Goal: Transaction & Acquisition: Purchase product/service

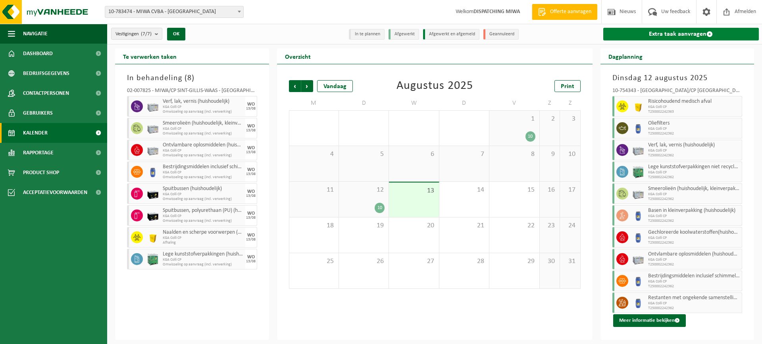
click at [652, 34] on link "Extra taak aanvragen" at bounding box center [681, 34] width 156 height 13
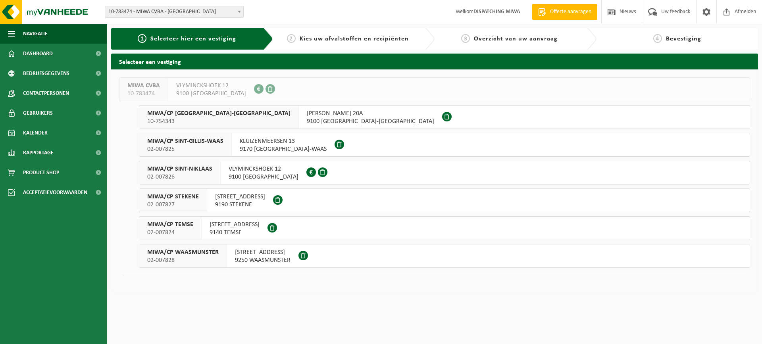
click at [193, 171] on span "MIWA/CP SINT-NIKLAAS" at bounding box center [179, 169] width 65 height 8
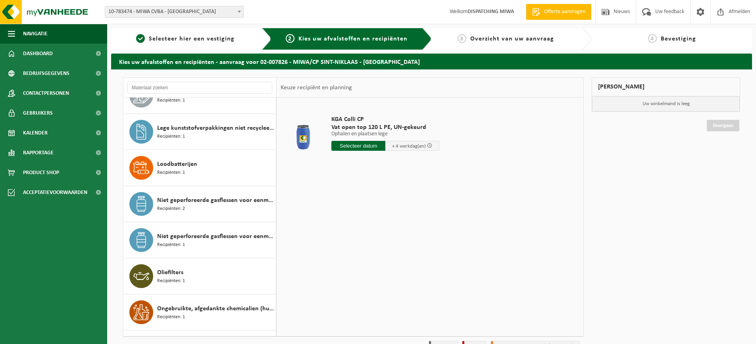
scroll to position [357, 0]
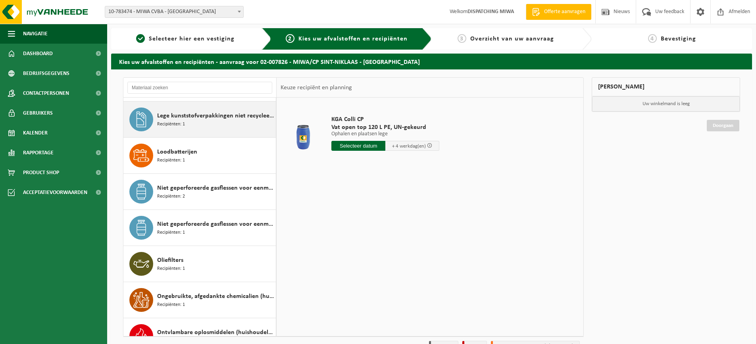
click at [172, 117] on span "Lege kunststofverpakkingen niet recycleerbaar" at bounding box center [215, 116] width 117 height 10
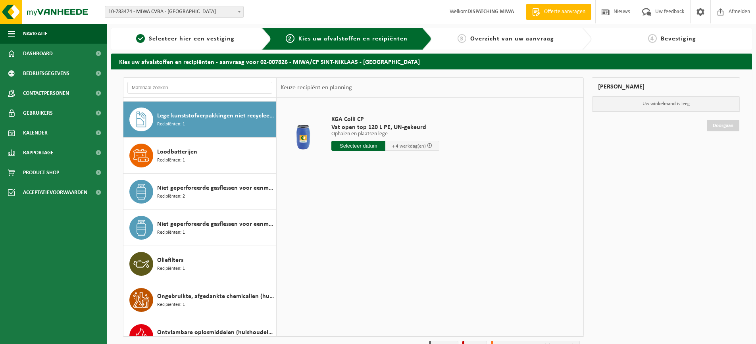
scroll to position [361, 0]
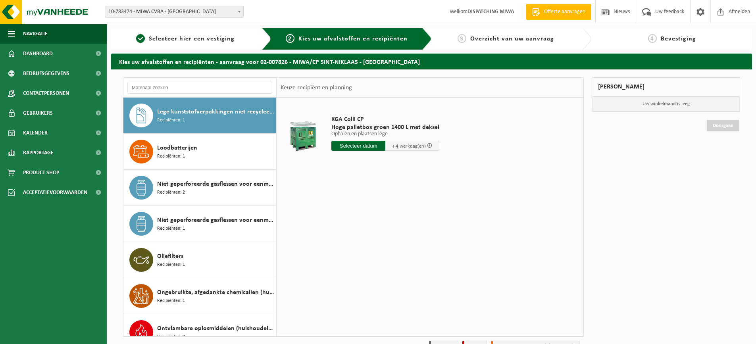
click at [362, 147] on input "text" at bounding box center [358, 146] width 54 height 10
click at [338, 241] on div "25" at bounding box center [339, 241] width 14 height 13
type input "Van 2025-08-25"
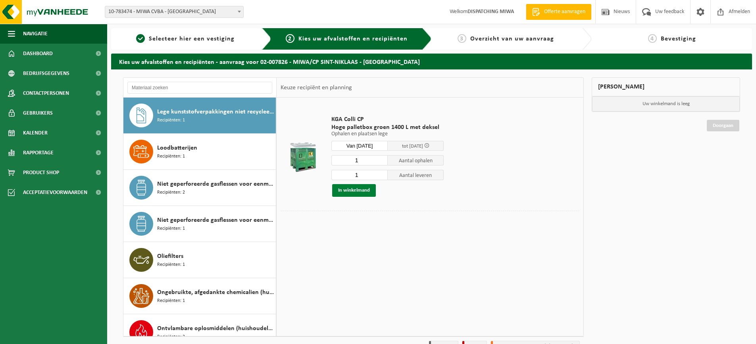
click at [355, 189] on button "In winkelmand" at bounding box center [354, 190] width 44 height 13
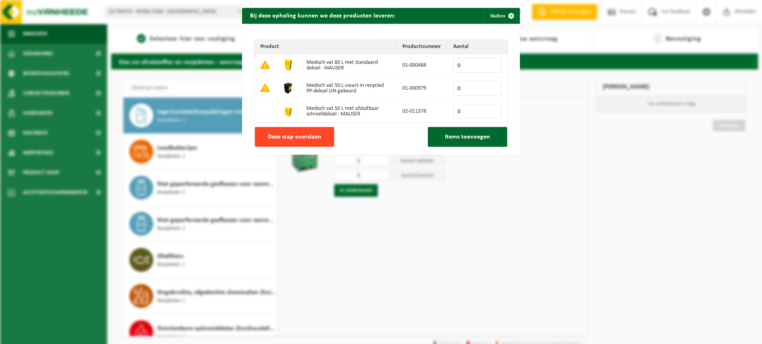
click at [278, 139] on span "Deze stap overslaan" at bounding box center [295, 137] width 54 height 6
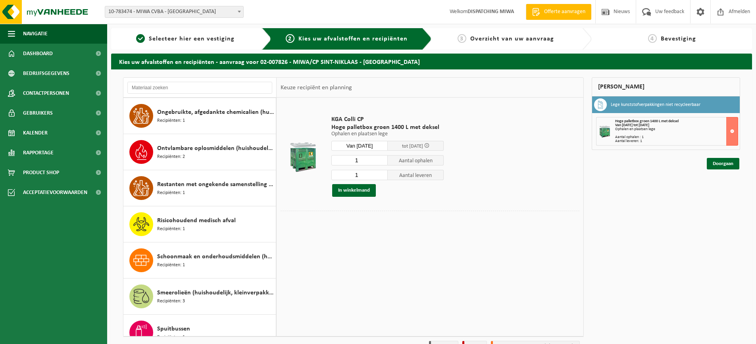
scroll to position [560, 0]
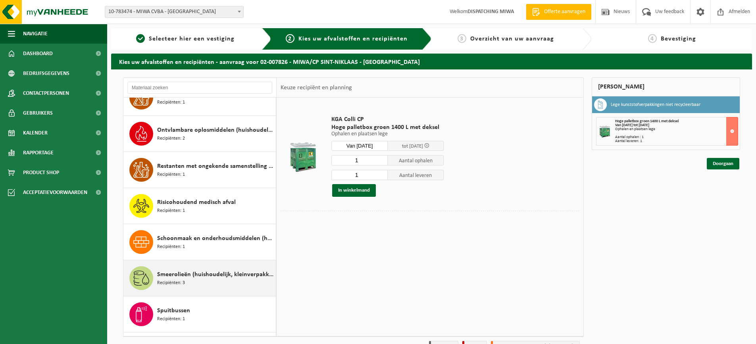
click at [177, 280] on span "Recipiënten: 3" at bounding box center [171, 283] width 28 height 8
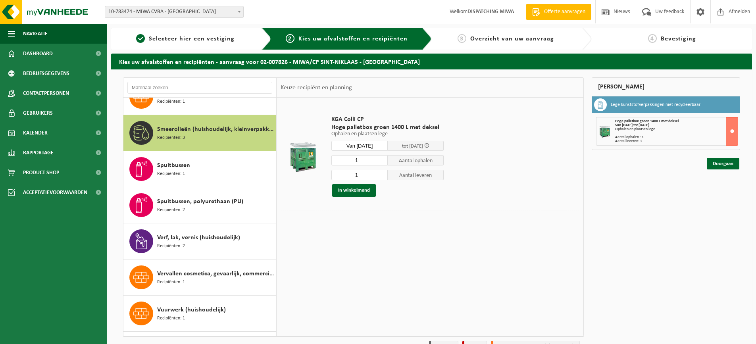
scroll to position [722, 0]
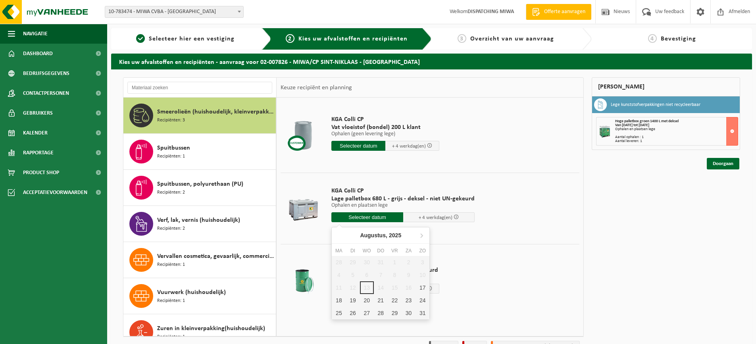
click at [360, 218] on input "text" at bounding box center [367, 217] width 72 height 10
click at [339, 314] on div "25" at bounding box center [339, 313] width 14 height 13
type input "Van 2025-08-25"
type input "2025-08-25"
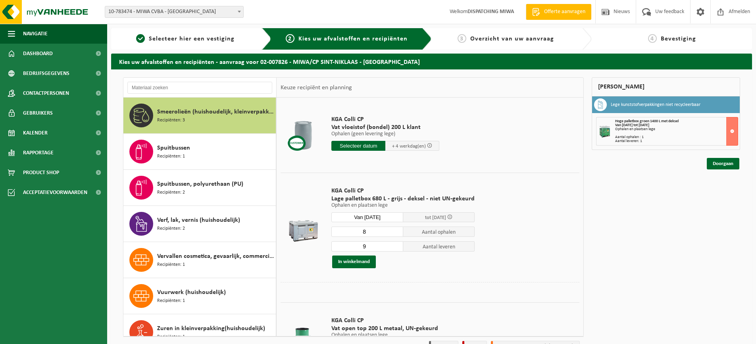
click at [393, 233] on input "8" at bounding box center [367, 232] width 72 height 10
click at [393, 233] on input "7" at bounding box center [367, 232] width 72 height 10
click at [393, 233] on input "6" at bounding box center [367, 232] width 72 height 10
click at [393, 233] on input "5" at bounding box center [367, 232] width 72 height 10
click at [393, 233] on input "4" at bounding box center [367, 232] width 72 height 10
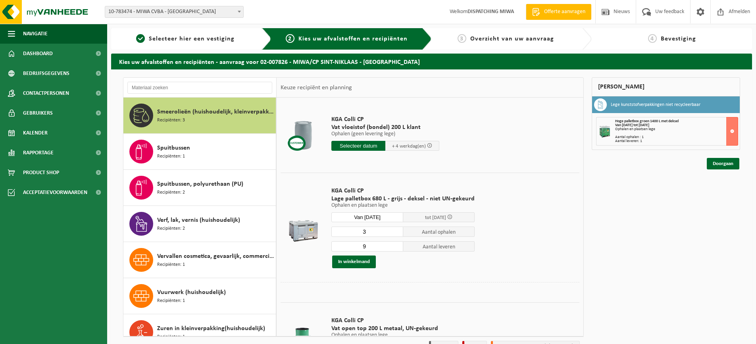
click at [393, 233] on input "3" at bounding box center [367, 232] width 72 height 10
click at [393, 233] on input "2" at bounding box center [367, 232] width 72 height 10
click at [393, 233] on input "1" at bounding box center [367, 232] width 72 height 10
click at [395, 230] on input "2" at bounding box center [367, 232] width 72 height 10
type input "3"
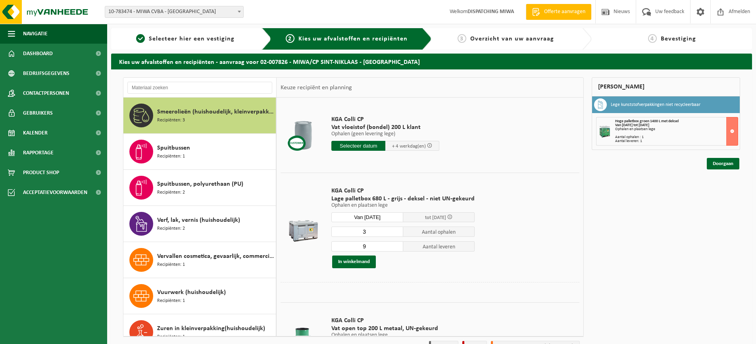
click at [395, 230] on input "3" at bounding box center [367, 232] width 72 height 10
click at [395, 249] on input "9" at bounding box center [367, 246] width 72 height 10
click at [395, 248] on input "8" at bounding box center [367, 246] width 72 height 10
click at [395, 248] on input "7" at bounding box center [367, 246] width 72 height 10
click at [395, 248] on input "6" at bounding box center [367, 246] width 72 height 10
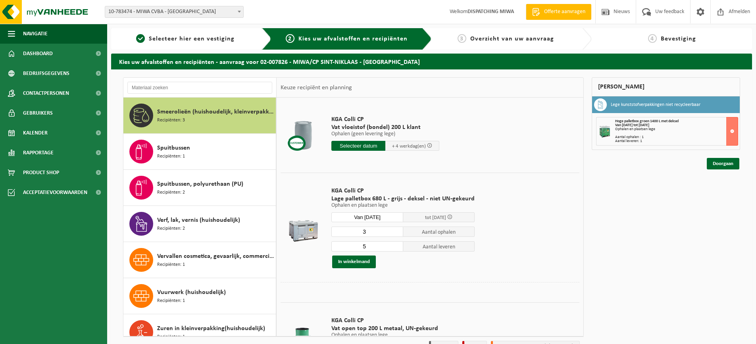
click at [395, 248] on input "5" at bounding box center [367, 246] width 72 height 10
click at [395, 248] on input "4" at bounding box center [367, 246] width 72 height 10
type input "3"
click at [395, 248] on input "3" at bounding box center [367, 246] width 72 height 10
click at [350, 262] on button "In winkelmand" at bounding box center [354, 262] width 44 height 13
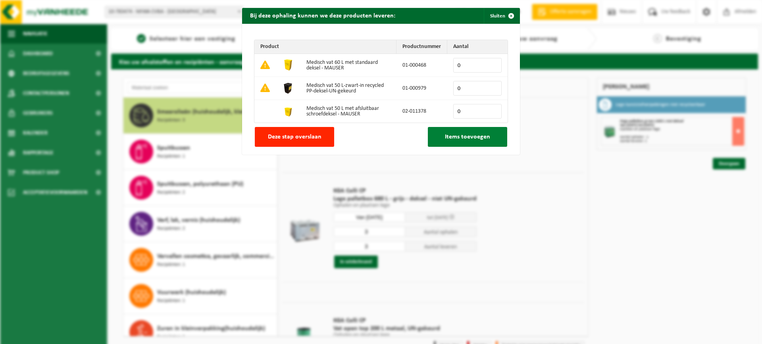
click at [449, 137] on span "Items toevoegen" at bounding box center [467, 137] width 45 height 6
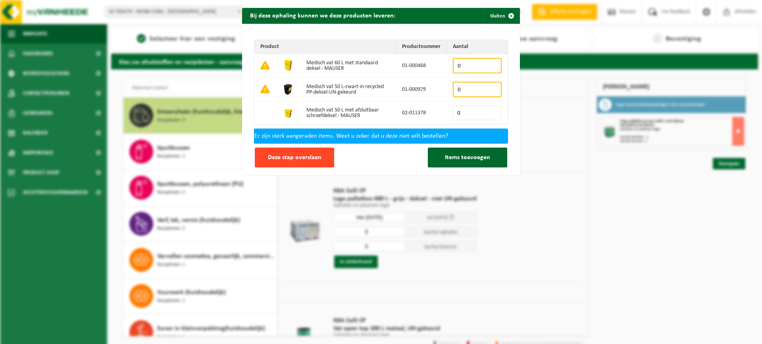
click at [283, 157] on span "Deze stap overslaan" at bounding box center [295, 157] width 54 height 6
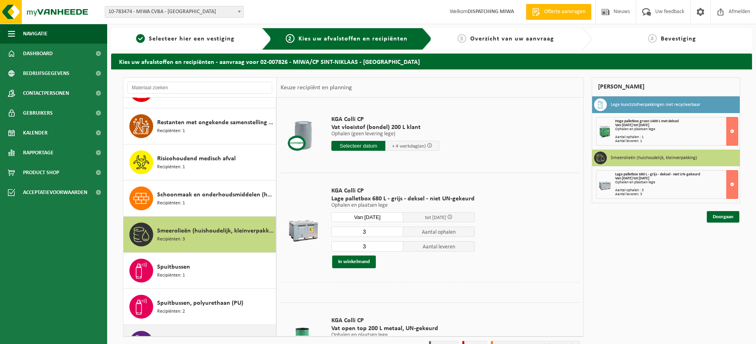
scroll to position [484, 0]
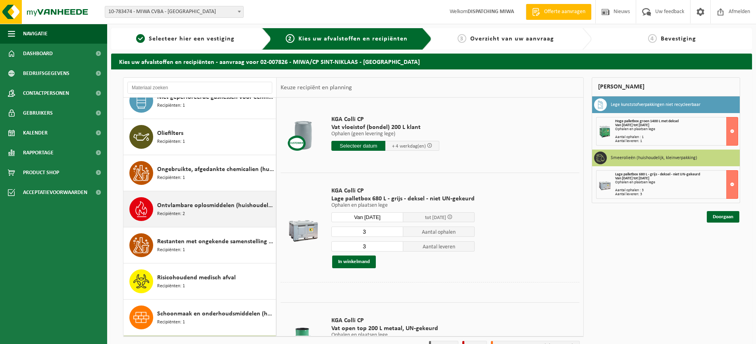
click at [182, 204] on span "Ontvlambare oplosmiddelen (huishoudelijk)" at bounding box center [215, 206] width 117 height 10
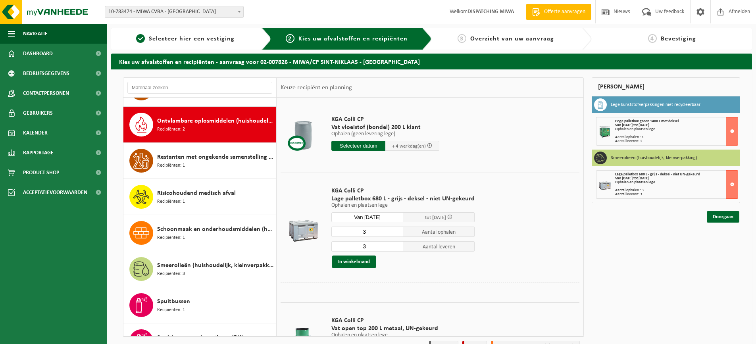
scroll to position [578, 0]
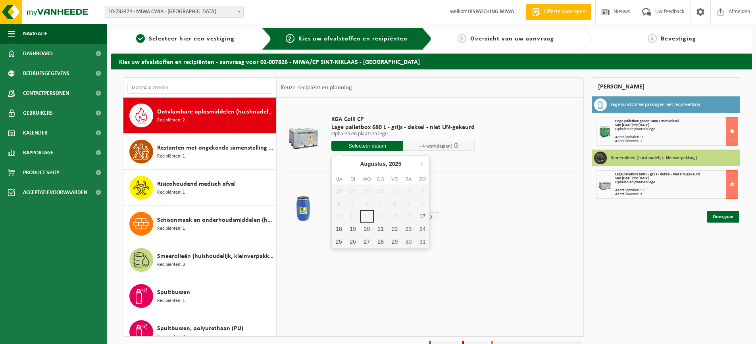
click at [356, 145] on input "text" at bounding box center [367, 146] width 72 height 10
click at [339, 241] on div "25" at bounding box center [339, 241] width 14 height 13
type input "Van 2025-08-25"
type input "2025-08-25"
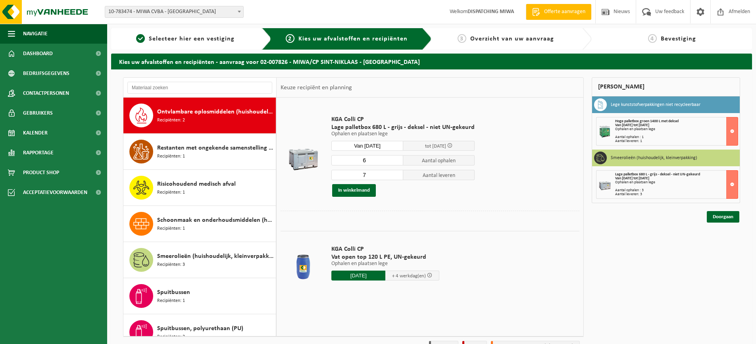
click at [395, 162] on input "6" at bounding box center [367, 160] width 72 height 10
click at [395, 162] on input "5" at bounding box center [367, 160] width 72 height 10
click at [395, 162] on input "4" at bounding box center [367, 160] width 72 height 10
click at [395, 162] on input "3" at bounding box center [367, 160] width 72 height 10
click at [395, 162] on input "2" at bounding box center [367, 160] width 72 height 10
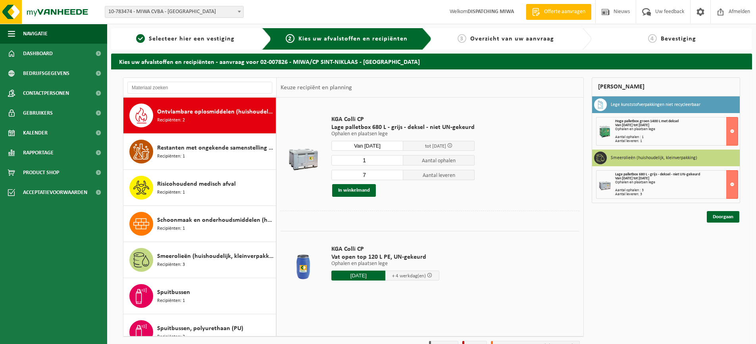
type input "1"
click at [395, 162] on input "1" at bounding box center [367, 160] width 72 height 10
click at [396, 175] on input "6" at bounding box center [367, 175] width 72 height 10
click at [396, 175] on input "5" at bounding box center [367, 175] width 72 height 10
click at [396, 175] on input "4" at bounding box center [367, 175] width 72 height 10
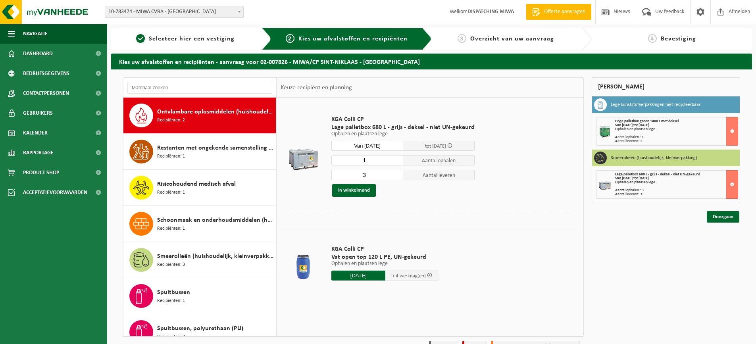
click at [396, 175] on input "3" at bounding box center [367, 175] width 72 height 10
click at [396, 175] on input "2" at bounding box center [367, 175] width 72 height 10
click at [396, 175] on input "1" at bounding box center [367, 175] width 72 height 10
click at [396, 175] on input "0" at bounding box center [367, 175] width 72 height 10
type input "1"
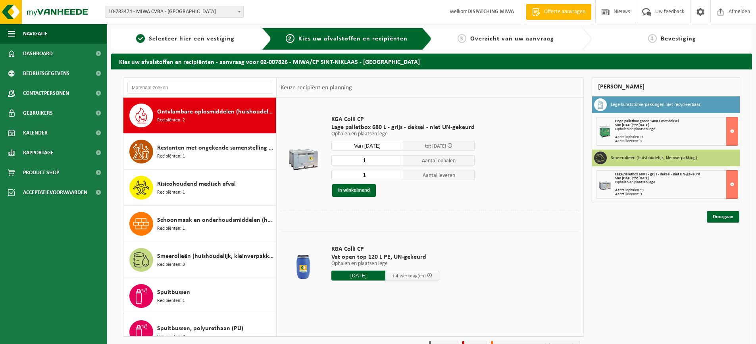
click at [395, 172] on input "1" at bounding box center [367, 175] width 72 height 10
click at [359, 191] on button "In winkelmand" at bounding box center [354, 190] width 44 height 13
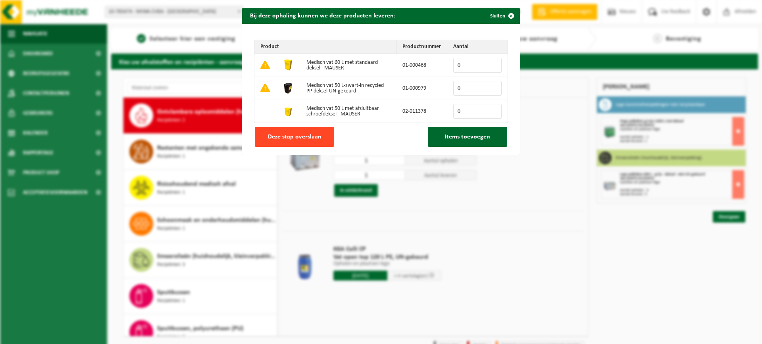
click at [295, 137] on span "Deze stap overslaan" at bounding box center [295, 137] width 54 height 6
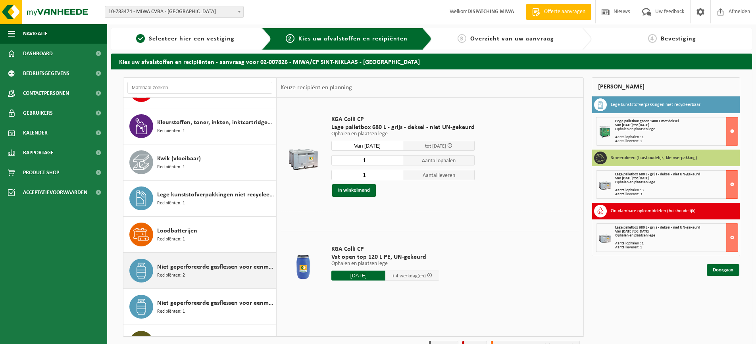
scroll to position [278, 0]
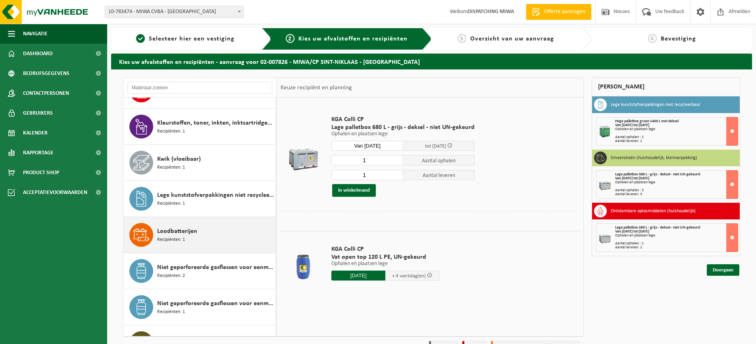
click at [180, 231] on span "Loodbatterijen" at bounding box center [177, 232] width 40 height 10
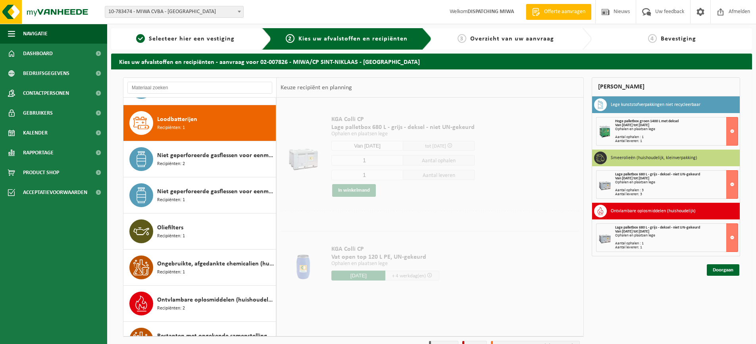
scroll to position [397, 0]
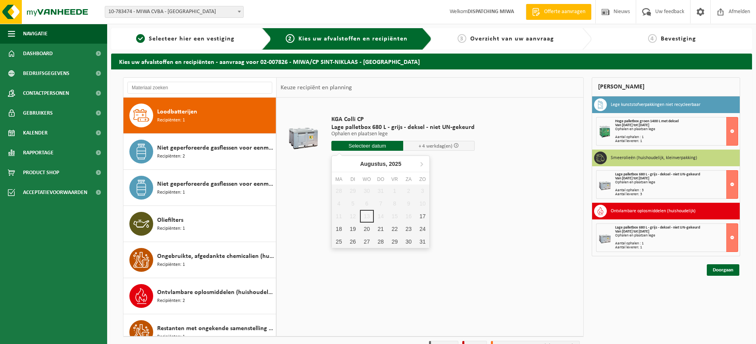
click at [350, 147] on input "text" at bounding box center [367, 146] width 72 height 10
click at [339, 241] on div "25" at bounding box center [339, 241] width 14 height 13
type input "Van 2025-08-25"
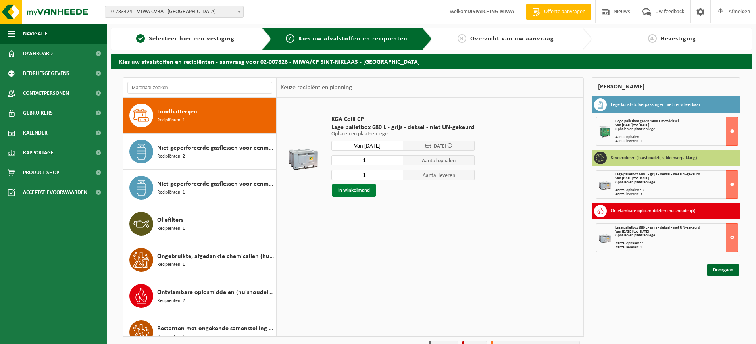
click at [351, 188] on button "In winkelmand" at bounding box center [354, 190] width 44 height 13
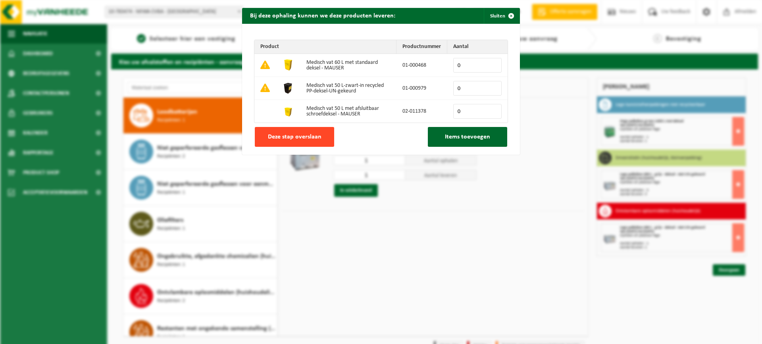
click at [285, 140] on span "Deze stap overslaan" at bounding box center [295, 137] width 54 height 6
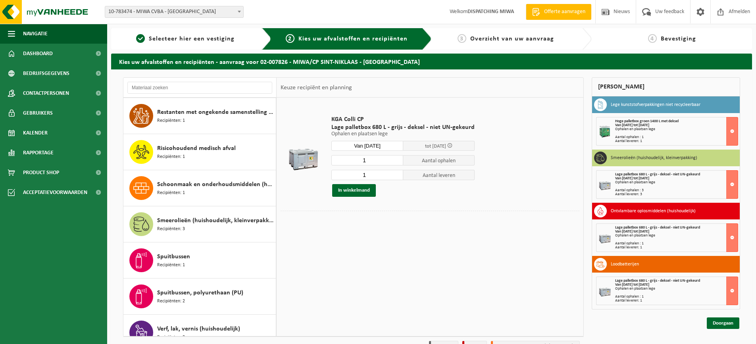
scroll to position [635, 0]
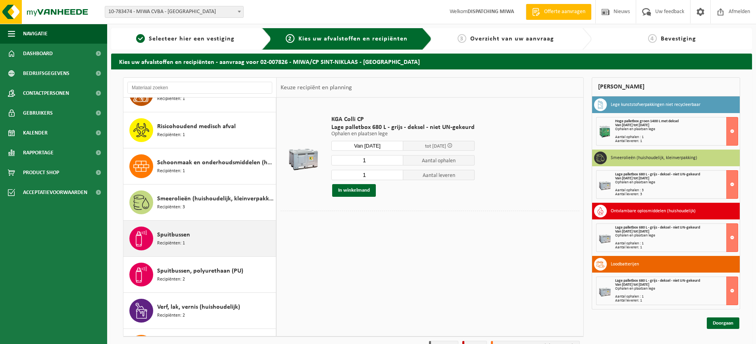
click at [170, 241] on span "Recipiënten: 1" at bounding box center [171, 244] width 28 height 8
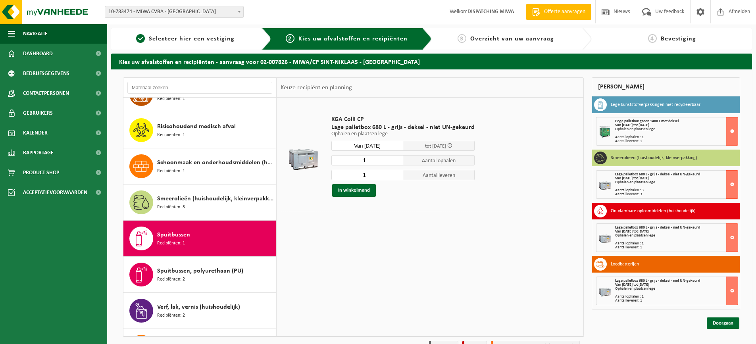
scroll to position [736, 0]
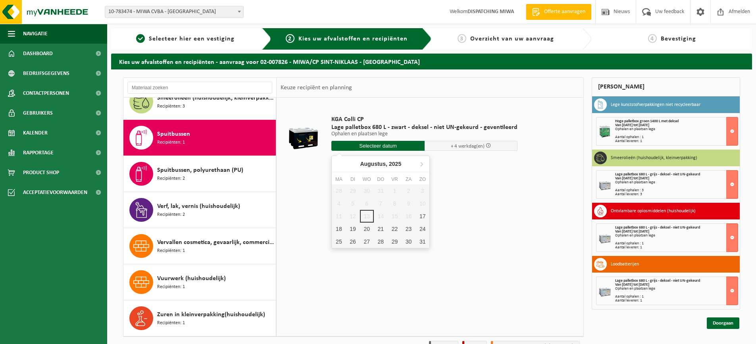
click at [384, 145] on input "text" at bounding box center [377, 146] width 93 height 10
click at [339, 239] on div "25" at bounding box center [339, 241] width 14 height 13
type input "Van 2025-08-25"
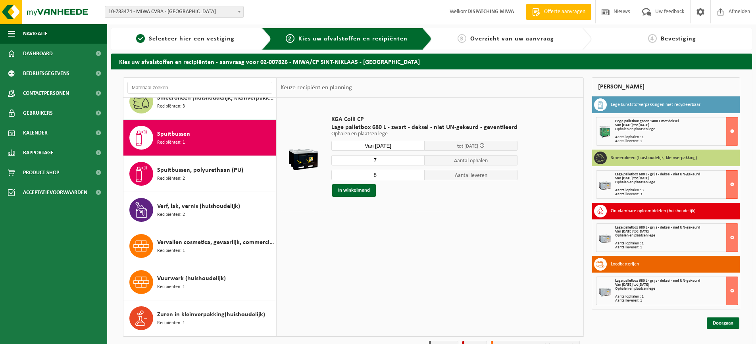
click at [416, 161] on input "7" at bounding box center [377, 160] width 93 height 10
click at [416, 161] on input "6" at bounding box center [377, 160] width 93 height 10
click at [416, 161] on input "5" at bounding box center [377, 160] width 93 height 10
click at [416, 161] on input "4" at bounding box center [377, 160] width 93 height 10
click at [416, 161] on input "3" at bounding box center [377, 160] width 93 height 10
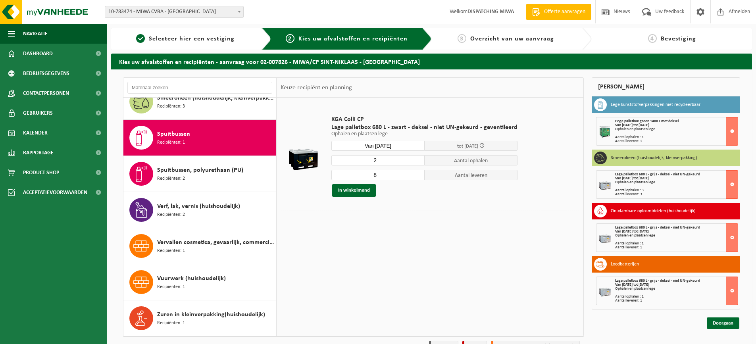
type input "2"
click at [416, 161] on input "2" at bounding box center [377, 160] width 93 height 10
click at [416, 178] on input "7" at bounding box center [377, 175] width 93 height 10
click at [416, 178] on input "6" at bounding box center [377, 175] width 93 height 10
click at [416, 178] on input "5" at bounding box center [377, 175] width 93 height 10
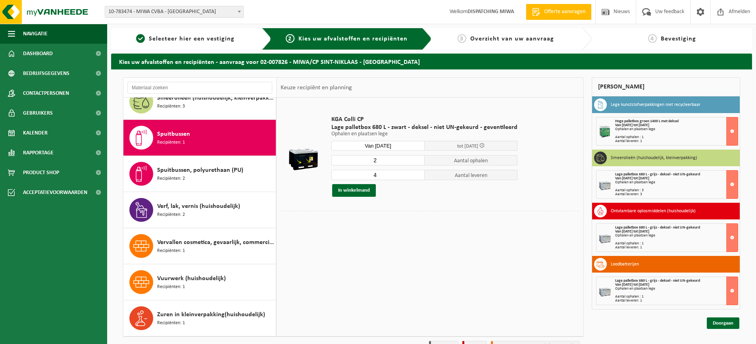
click at [416, 178] on input "4" at bounding box center [377, 175] width 93 height 10
click at [416, 178] on input "3" at bounding box center [377, 175] width 93 height 10
type input "2"
click at [416, 178] on input "2" at bounding box center [377, 175] width 93 height 10
click at [359, 186] on button "In winkelmand" at bounding box center [354, 190] width 44 height 13
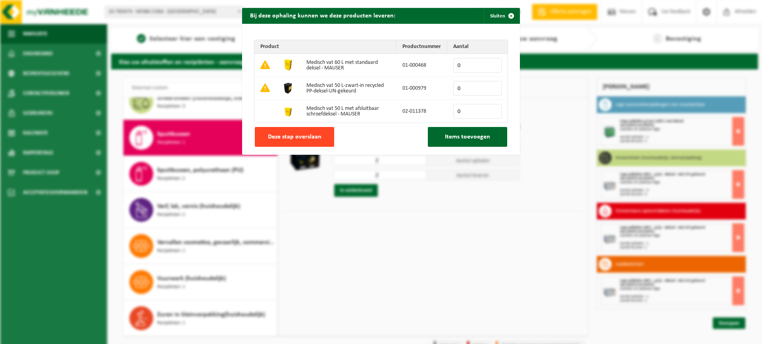
click at [281, 132] on button "Deze stap overslaan" at bounding box center [294, 137] width 79 height 20
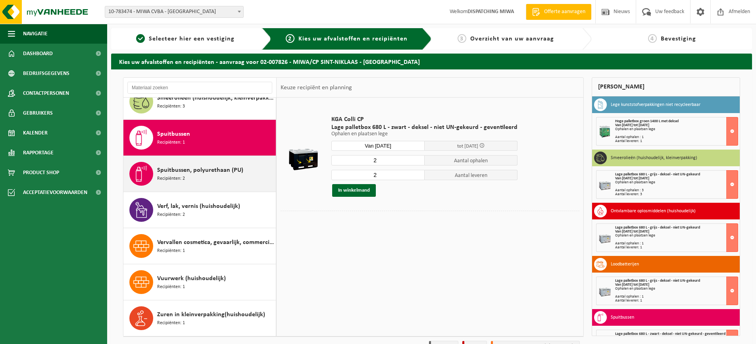
click at [198, 173] on span "Spuitbussen, polyurethaan (PU)" at bounding box center [200, 171] width 86 height 10
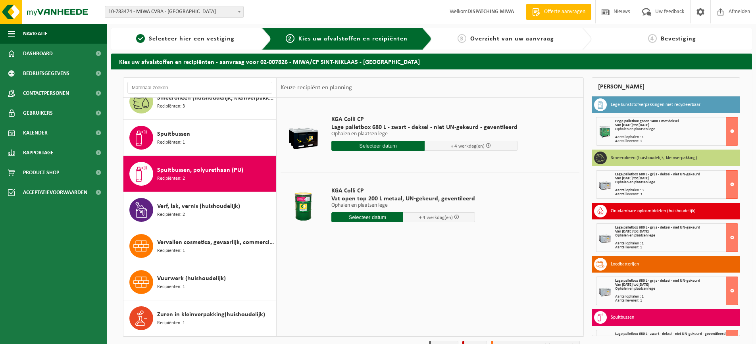
click at [348, 143] on input "text" at bounding box center [377, 146] width 93 height 10
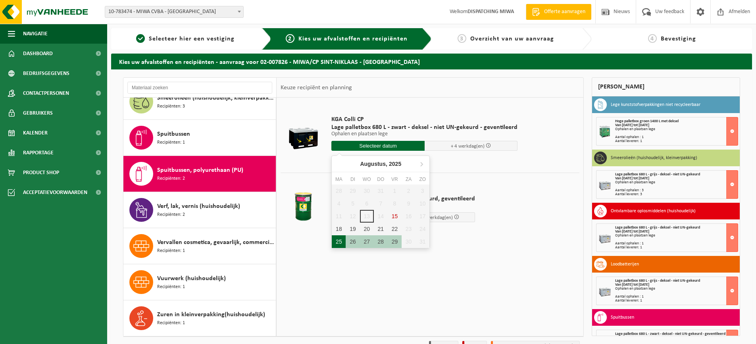
click at [339, 239] on div "25" at bounding box center [339, 241] width 14 height 13
type input "Van 2025-08-25"
type input "2025-08-25"
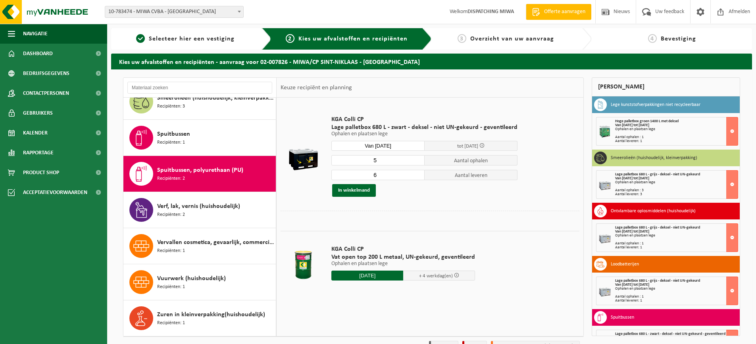
click at [416, 162] on input "5" at bounding box center [377, 160] width 93 height 10
click at [416, 162] on input "4" at bounding box center [377, 160] width 93 height 10
click at [416, 162] on input "3" at bounding box center [377, 160] width 93 height 10
click at [416, 162] on input "2" at bounding box center [377, 160] width 93 height 10
type input "1"
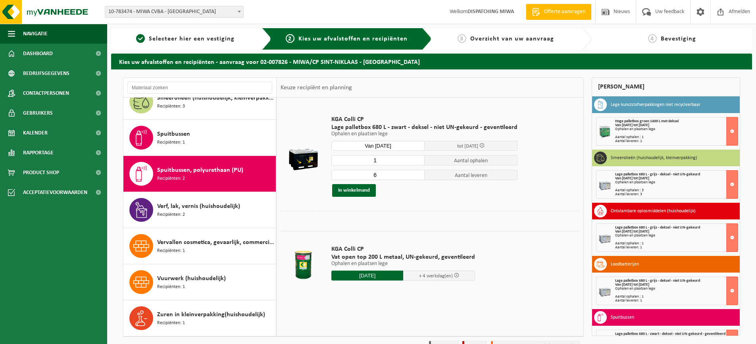
click at [416, 162] on input "1" at bounding box center [377, 160] width 93 height 10
click at [416, 176] on input "5" at bounding box center [377, 175] width 93 height 10
click at [416, 176] on input "4" at bounding box center [377, 175] width 93 height 10
click at [416, 176] on input "3" at bounding box center [377, 175] width 93 height 10
click at [416, 176] on input "2" at bounding box center [377, 175] width 93 height 10
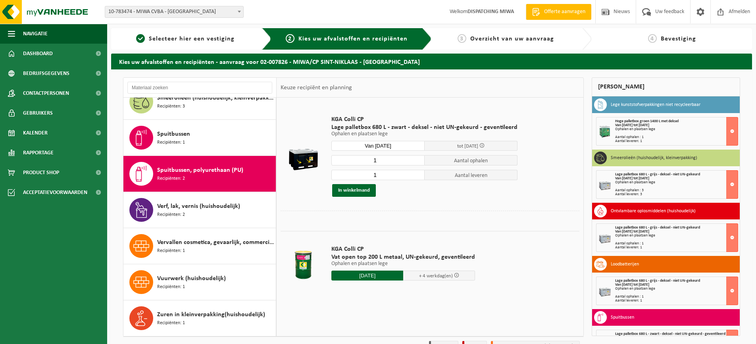
type input "1"
click at [416, 176] on input "1" at bounding box center [377, 175] width 93 height 10
click at [352, 189] on button "In winkelmand" at bounding box center [354, 190] width 44 height 13
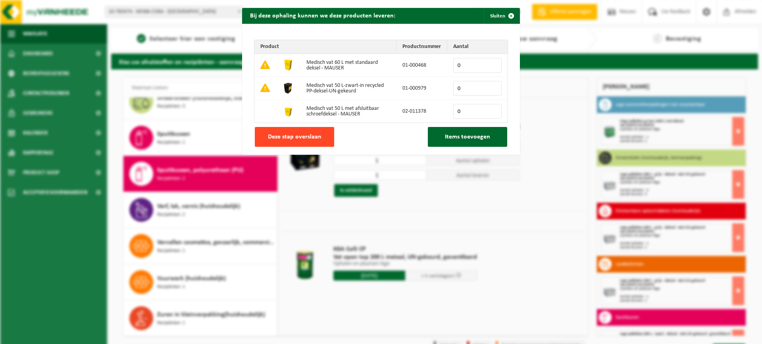
click at [297, 131] on button "Deze stap overslaan" at bounding box center [294, 137] width 79 height 20
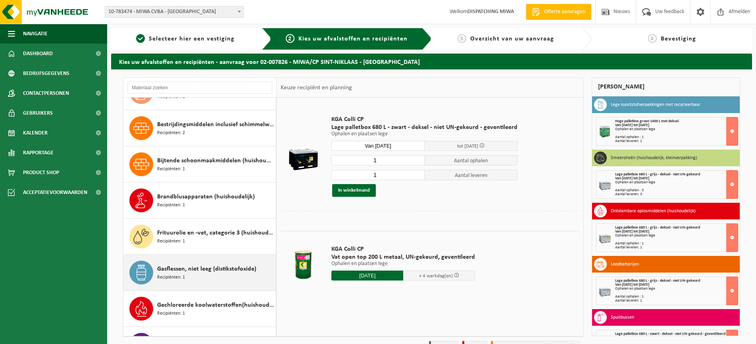
scroll to position [0, 0]
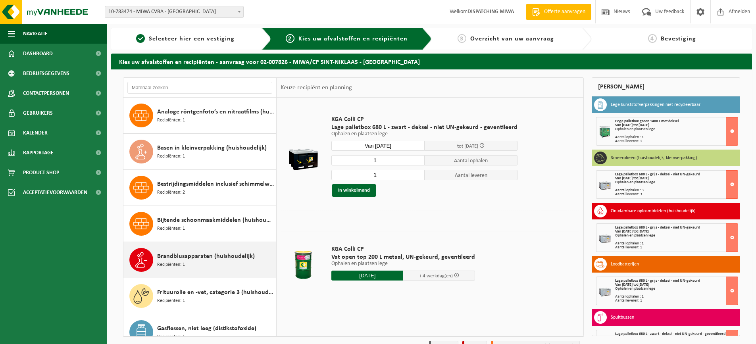
click at [176, 260] on span "Brandblusapparaten (huishoudelijk)" at bounding box center [206, 257] width 98 height 10
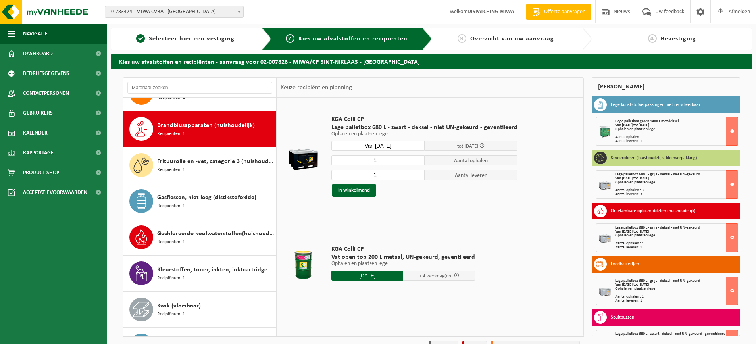
scroll to position [144, 0]
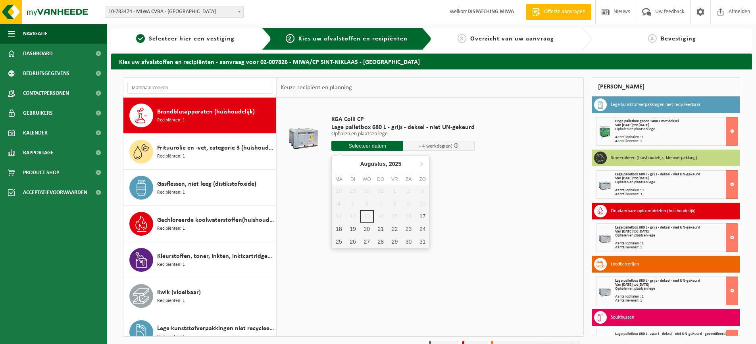
click at [354, 146] on input "text" at bounding box center [367, 146] width 72 height 10
click at [339, 238] on div "25" at bounding box center [339, 241] width 14 height 13
type input "Van 2025-08-25"
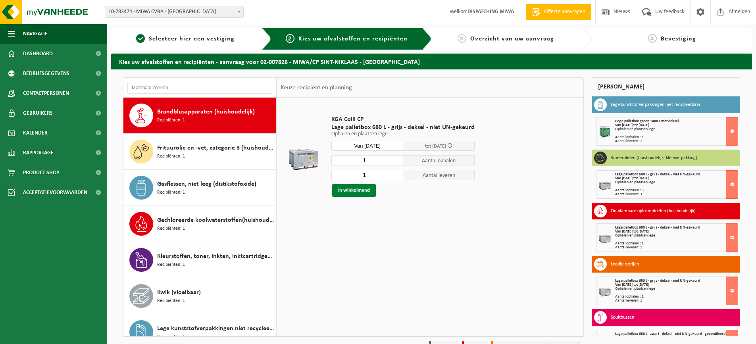
click at [343, 189] on button "In winkelmand" at bounding box center [354, 190] width 44 height 13
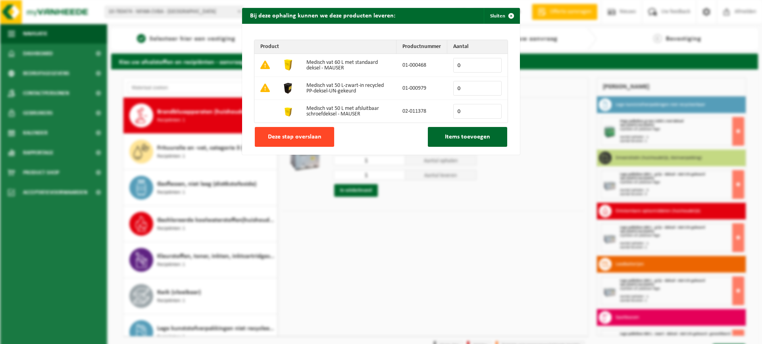
click at [295, 139] on span "Deze stap overslaan" at bounding box center [295, 137] width 54 height 6
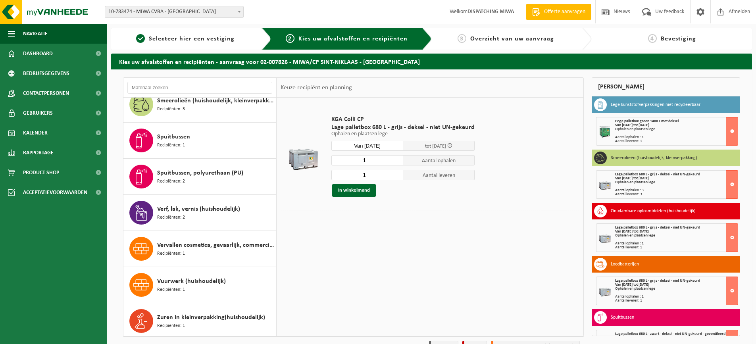
scroll to position [736, 0]
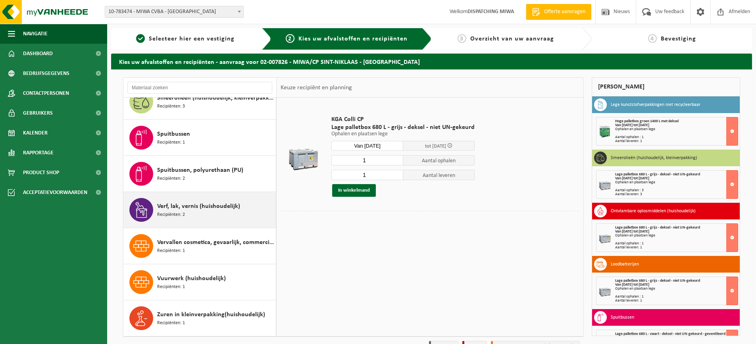
click at [177, 214] on span "Recipiënten: 2" at bounding box center [171, 215] width 28 height 8
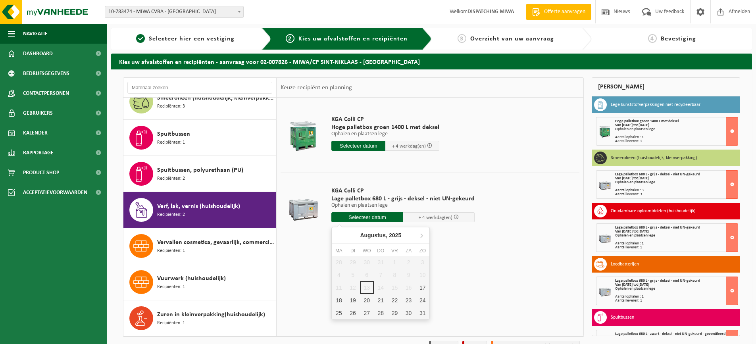
click at [349, 217] on input "text" at bounding box center [367, 217] width 72 height 10
click at [339, 314] on div "25" at bounding box center [339, 313] width 14 height 13
type input "Van 2025-08-25"
type input "2025-08-25"
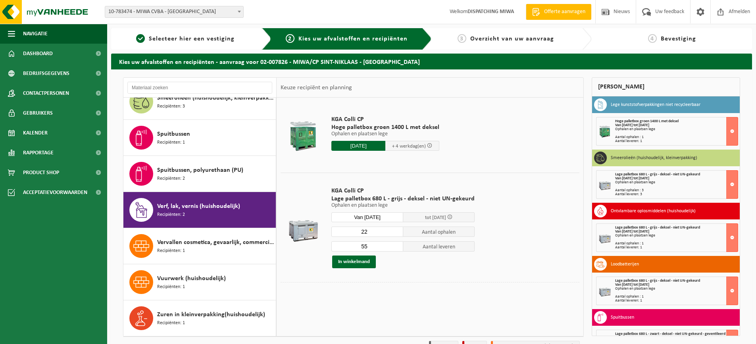
click at [395, 233] on input "22" at bounding box center [367, 232] width 72 height 10
type input "23"
click at [396, 229] on input "23" at bounding box center [367, 232] width 72 height 10
click at [395, 248] on input "37" at bounding box center [367, 246] width 72 height 10
click at [395, 248] on input "36" at bounding box center [367, 246] width 72 height 10
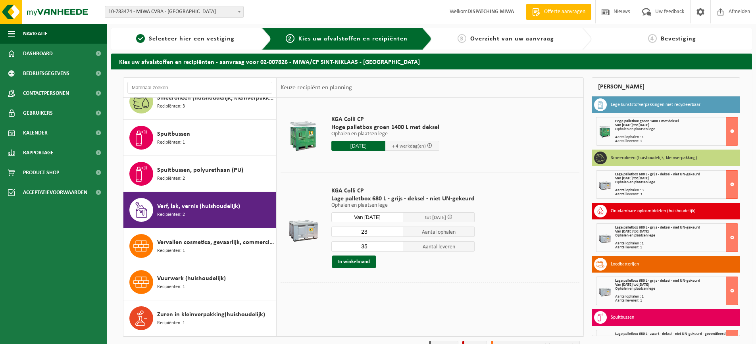
click at [395, 248] on input "35" at bounding box center [367, 246] width 72 height 10
click at [395, 248] on input "34" at bounding box center [367, 246] width 72 height 10
click at [395, 248] on input "33" at bounding box center [367, 246] width 72 height 10
click at [395, 248] on input "32" at bounding box center [367, 246] width 72 height 10
click at [395, 248] on input "31" at bounding box center [367, 246] width 72 height 10
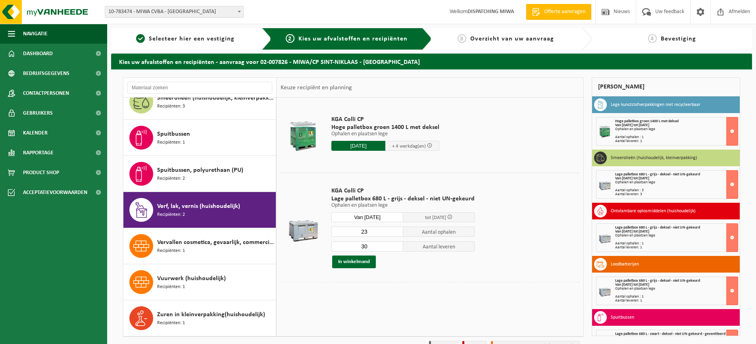
type input "30"
click at [395, 248] on input "30" at bounding box center [367, 246] width 72 height 10
click at [356, 261] on button "In winkelmand" at bounding box center [354, 262] width 44 height 13
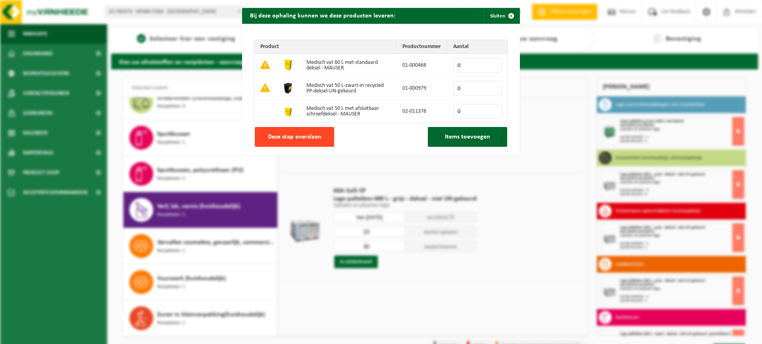
click at [297, 137] on span "Deze stap overslaan" at bounding box center [295, 137] width 54 height 6
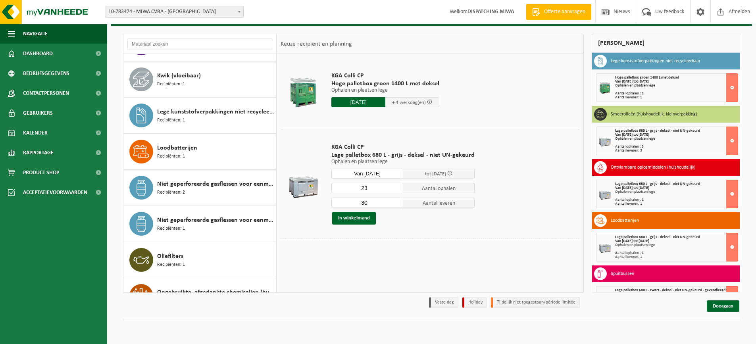
scroll to position [300, 0]
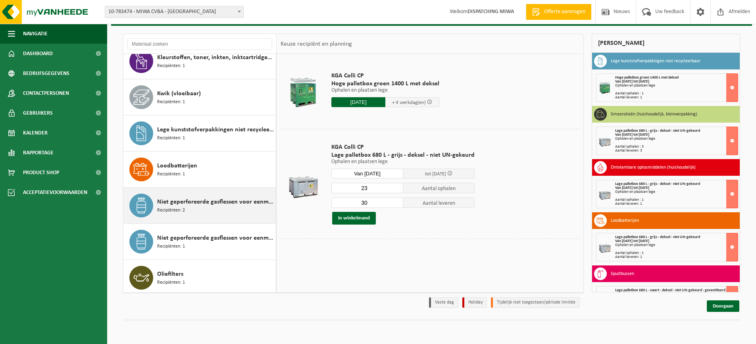
click at [177, 206] on span "Niet geperforeerde gasflessen voor eenmalig gebruik (huishoudelijk)" at bounding box center [215, 202] width 117 height 10
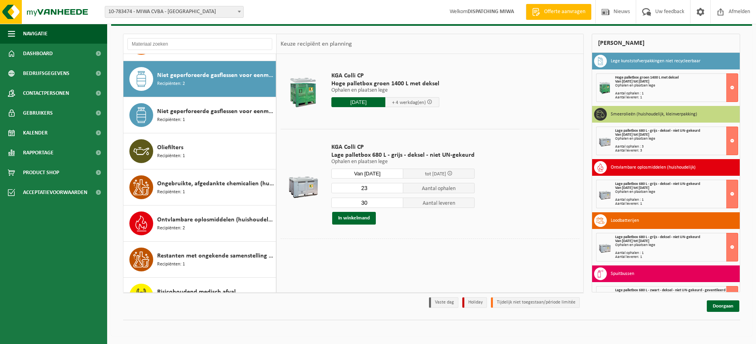
scroll to position [433, 0]
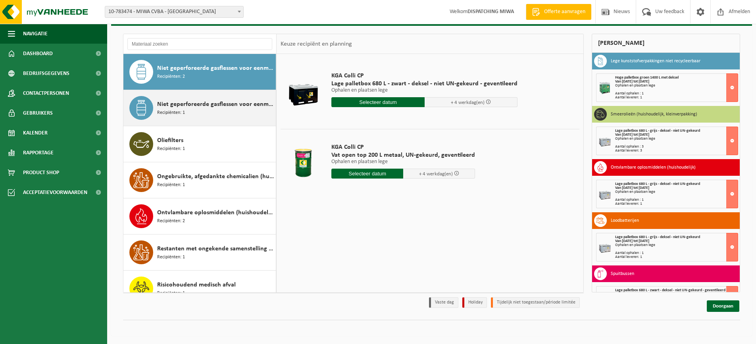
click at [197, 107] on span "Niet geperforeerde gasflessen voor eenmalig gebruik (huishoudelijk) - aanstekers" at bounding box center [215, 105] width 117 height 10
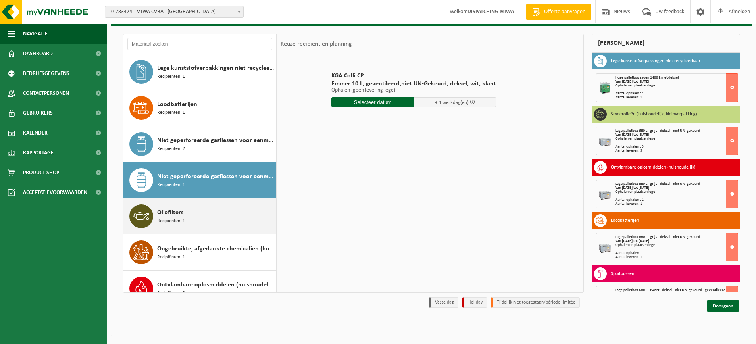
scroll to position [350, 0]
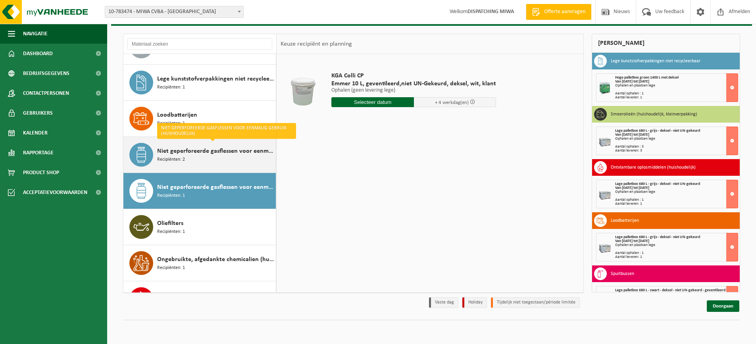
click at [176, 155] on span "Niet geperforeerde gasflessen voor eenmalig gebruik (huishoudelijk)" at bounding box center [215, 151] width 117 height 10
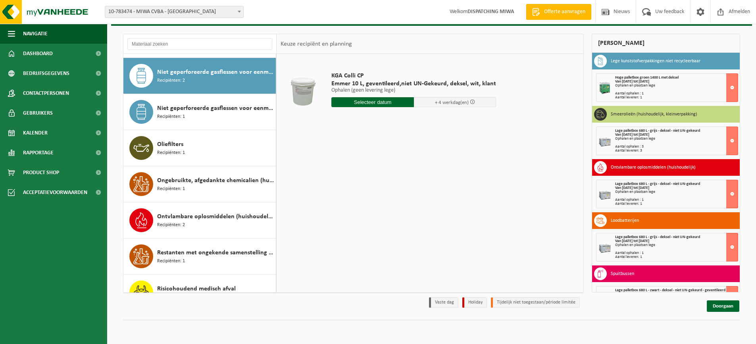
scroll to position [433, 0]
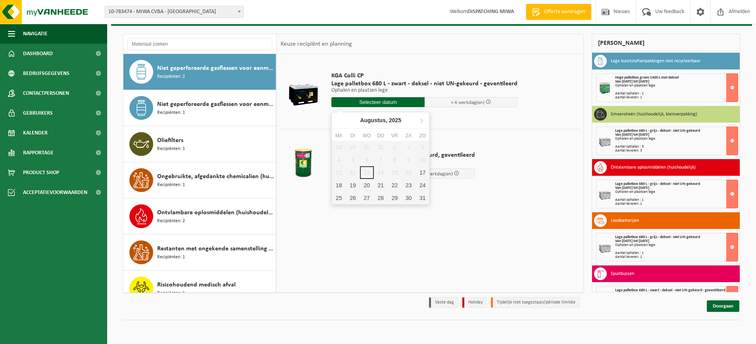
click at [359, 100] on input "text" at bounding box center [377, 102] width 93 height 10
click at [337, 196] on div "25" at bounding box center [339, 198] width 14 height 13
type input "Van 2025-08-25"
type input "2025-08-25"
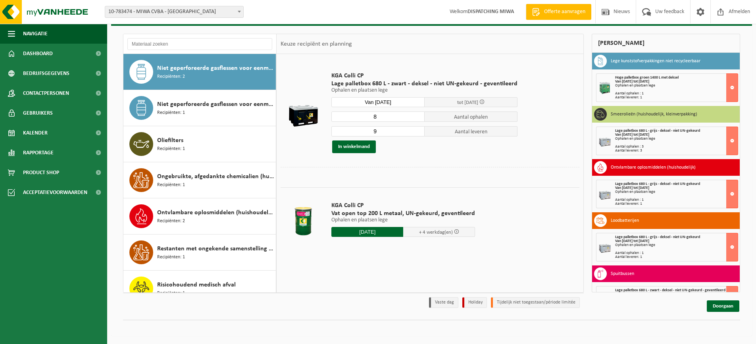
click at [416, 117] on input "8" at bounding box center [377, 117] width 93 height 10
click at [416, 117] on input "7" at bounding box center [377, 117] width 93 height 10
click at [416, 117] on input "6" at bounding box center [377, 117] width 93 height 10
click at [416, 117] on input "5" at bounding box center [377, 117] width 93 height 10
click at [416, 117] on input "4" at bounding box center [377, 117] width 93 height 10
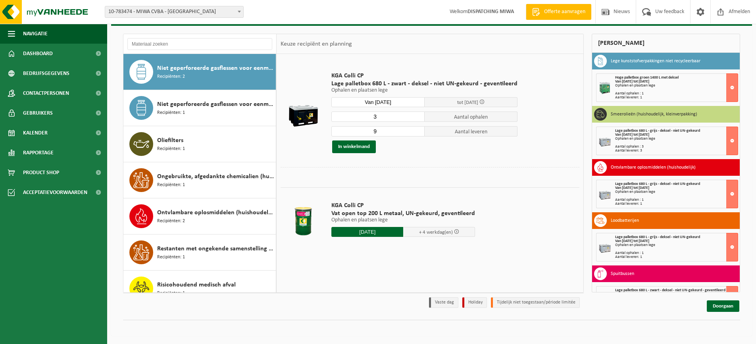
click at [416, 117] on input "3" at bounding box center [377, 117] width 93 height 10
click at [416, 117] on input "2" at bounding box center [377, 117] width 93 height 10
type input "1"
click at [416, 117] on input "1" at bounding box center [377, 117] width 93 height 10
click at [417, 134] on input "8" at bounding box center [377, 131] width 93 height 10
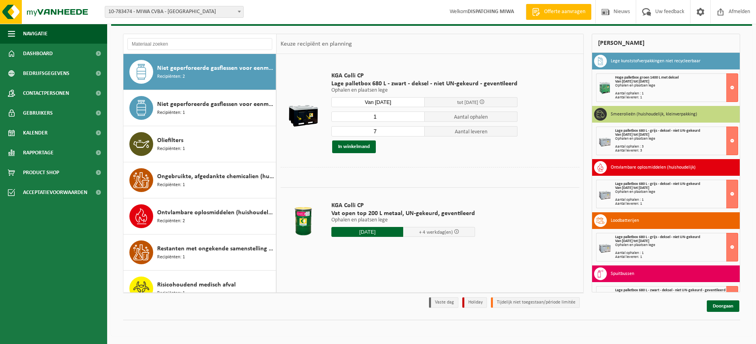
click at [417, 134] on input "7" at bounding box center [377, 131] width 93 height 10
click at [417, 134] on input "6" at bounding box center [377, 131] width 93 height 10
click at [417, 134] on input "5" at bounding box center [377, 131] width 93 height 10
click at [417, 134] on input "4" at bounding box center [377, 131] width 93 height 10
click at [417, 134] on input "3" at bounding box center [377, 131] width 93 height 10
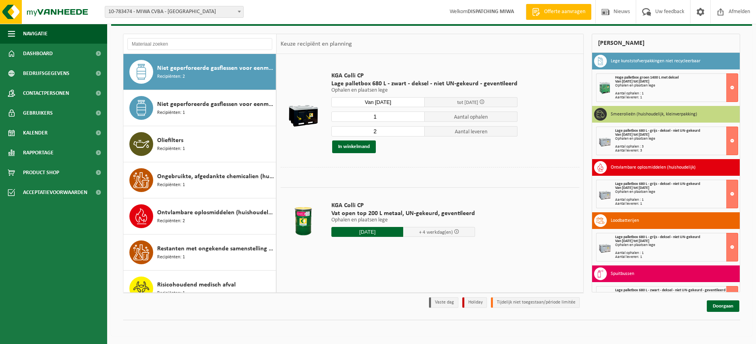
click at [417, 134] on input "2" at bounding box center [377, 131] width 93 height 10
type input "1"
click at [417, 134] on input "1" at bounding box center [377, 131] width 93 height 10
click at [355, 148] on button "In winkelmand" at bounding box center [354, 147] width 44 height 13
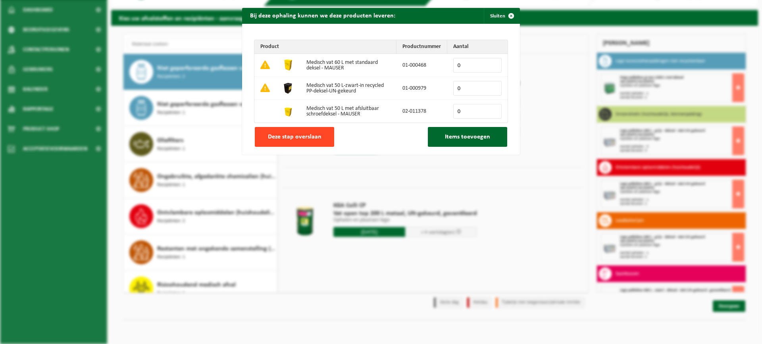
click at [287, 135] on span "Deze stap overslaan" at bounding box center [295, 137] width 54 height 6
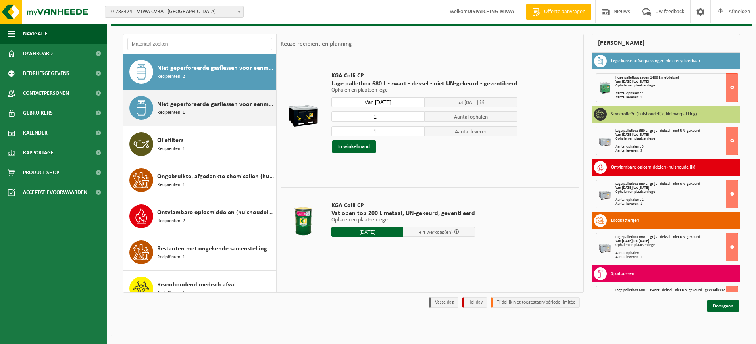
click at [207, 104] on span "Niet geperforeerde gasflessen voor eenmalig gebruik (huishoudelijk) - aanstekers" at bounding box center [215, 105] width 117 height 10
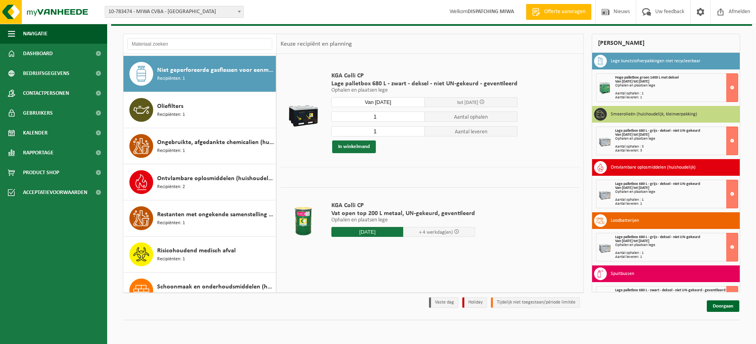
scroll to position [470, 0]
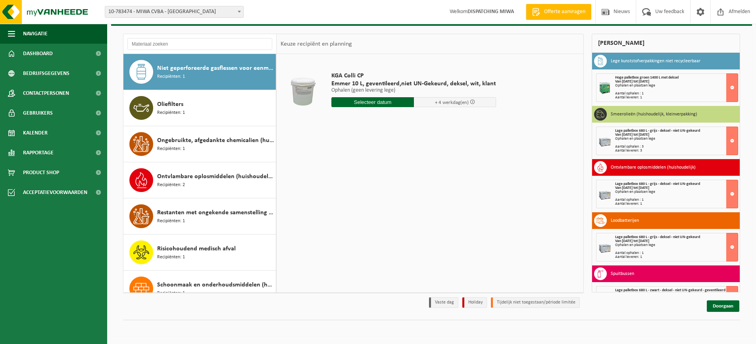
click at [368, 104] on input "text" at bounding box center [372, 102] width 83 height 10
click at [341, 197] on div "25" at bounding box center [339, 198] width 14 height 13
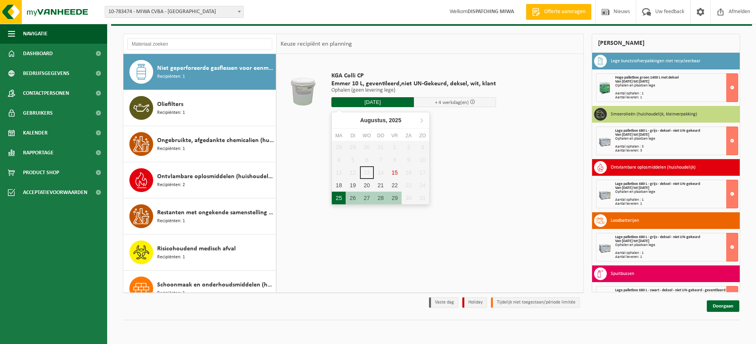
type input "Van 2025-08-25"
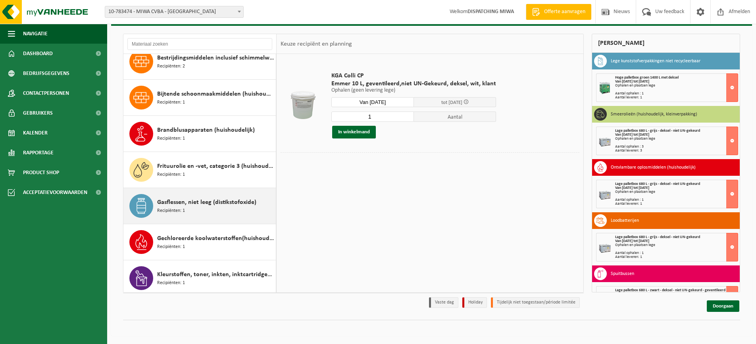
scroll to position [0, 0]
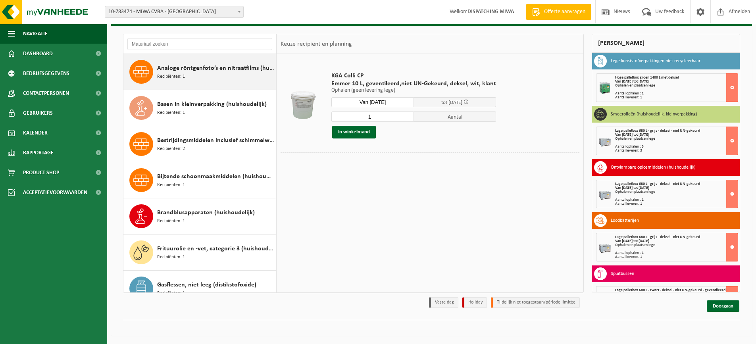
click at [173, 70] on span "Analoge röntgenfoto’s en nitraatfilms (huishoudelijk)" at bounding box center [215, 69] width 117 height 10
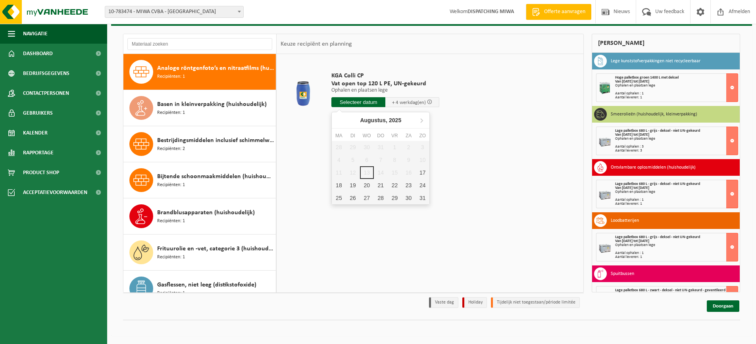
click at [367, 100] on input "text" at bounding box center [358, 102] width 54 height 10
click at [338, 199] on div "25" at bounding box center [339, 198] width 14 height 13
type input "Van 2025-08-25"
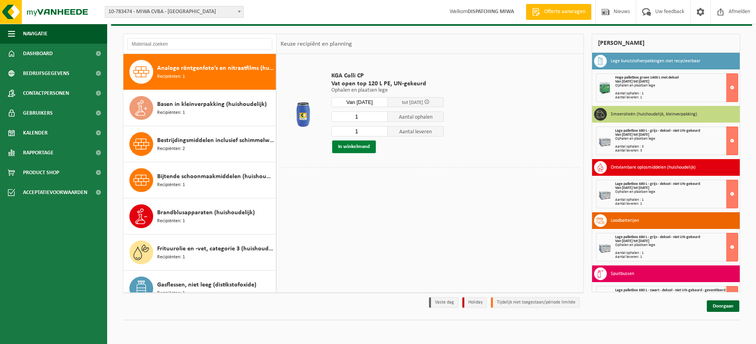
click at [347, 147] on button "In winkelmand" at bounding box center [354, 147] width 44 height 13
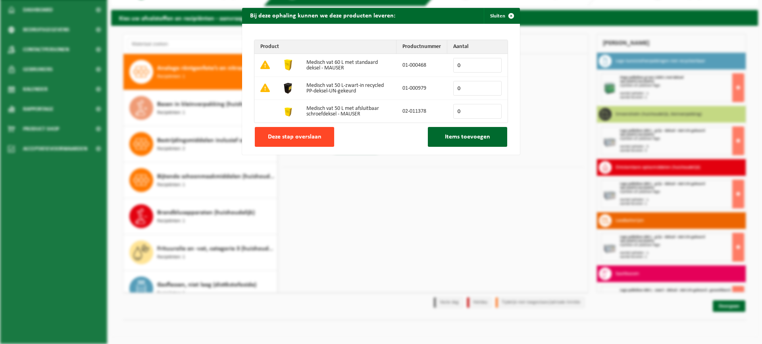
click at [305, 136] on span "Deze stap overslaan" at bounding box center [295, 137] width 54 height 6
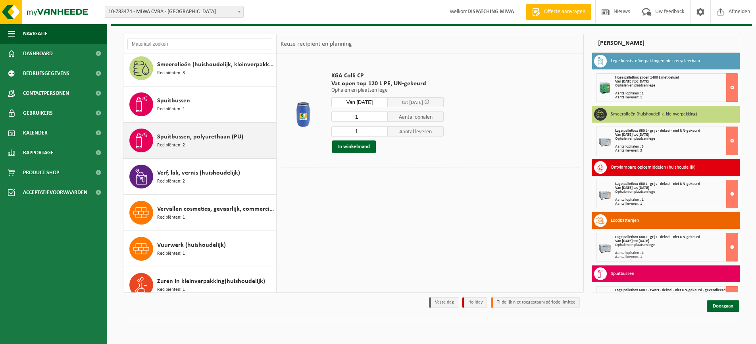
scroll to position [736, 0]
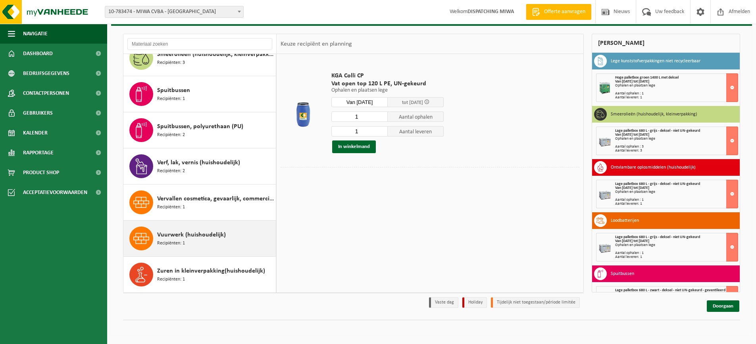
click at [166, 237] on span "Vuurwerk (huishoudelijk)" at bounding box center [191, 235] width 69 height 10
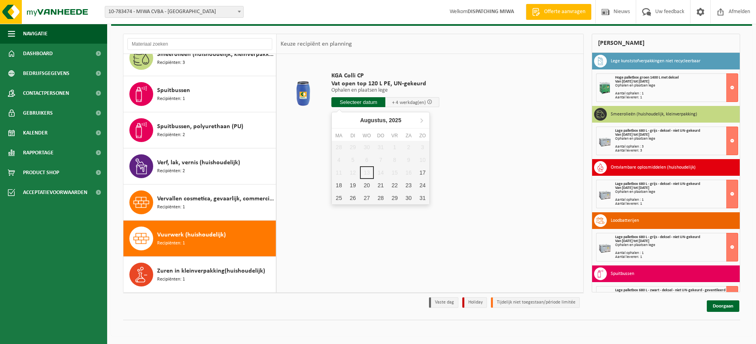
click at [354, 102] on input "text" at bounding box center [358, 102] width 54 height 10
click at [339, 199] on div "25" at bounding box center [339, 198] width 14 height 13
type input "Van 2025-08-25"
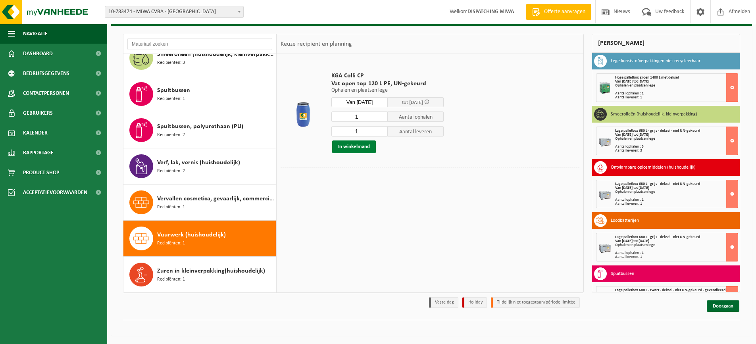
click at [360, 148] on button "In winkelmand" at bounding box center [354, 147] width 44 height 13
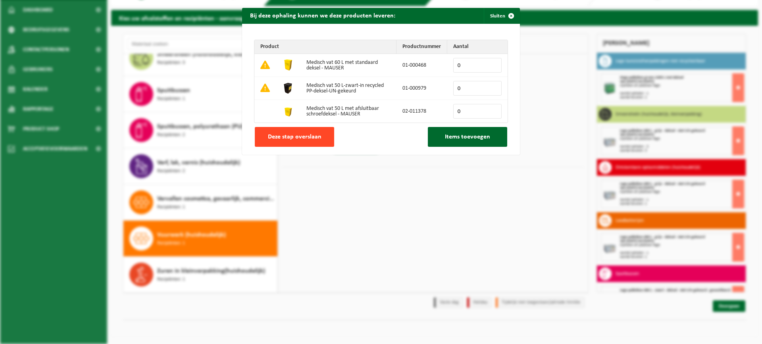
click at [296, 139] on span "Deze stap overslaan" at bounding box center [295, 137] width 54 height 6
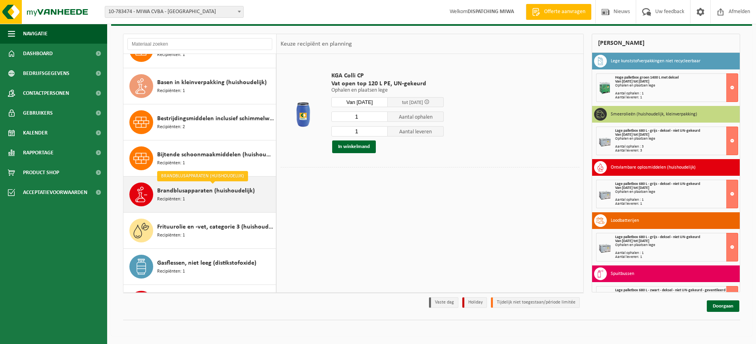
scroll to position [0, 0]
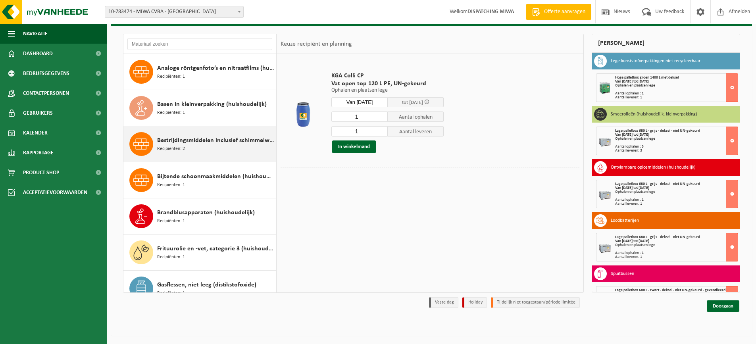
click at [181, 146] on span "Recipiënten: 2" at bounding box center [171, 149] width 28 height 8
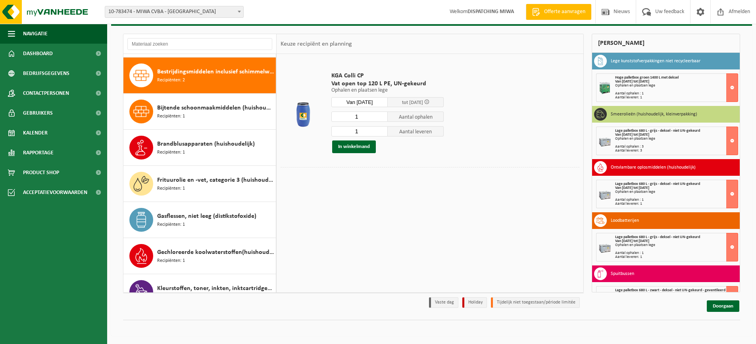
scroll to position [72, 0]
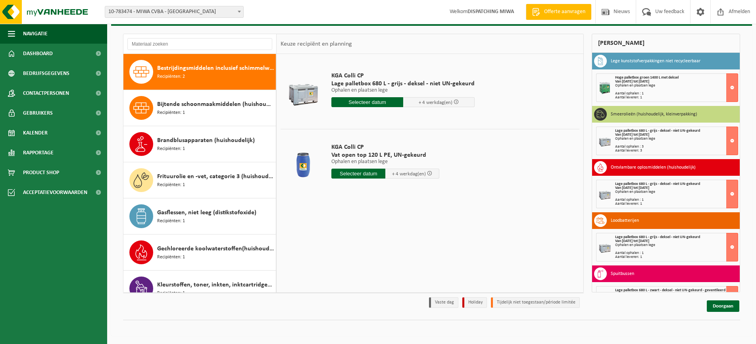
click at [356, 173] on input "text" at bounding box center [358, 174] width 54 height 10
click at [342, 269] on div "25" at bounding box center [339, 269] width 14 height 13
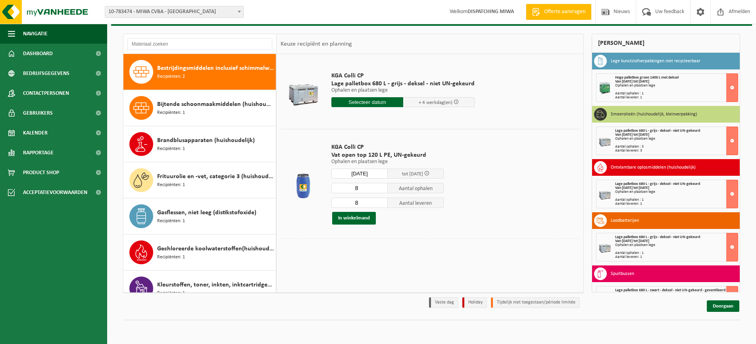
type input "Van 2025-08-25"
type input "2025-08-25"
click at [382, 188] on input "7" at bounding box center [359, 188] width 56 height 10
click at [382, 188] on input "6" at bounding box center [359, 188] width 56 height 10
click at [382, 188] on input "5" at bounding box center [359, 188] width 56 height 10
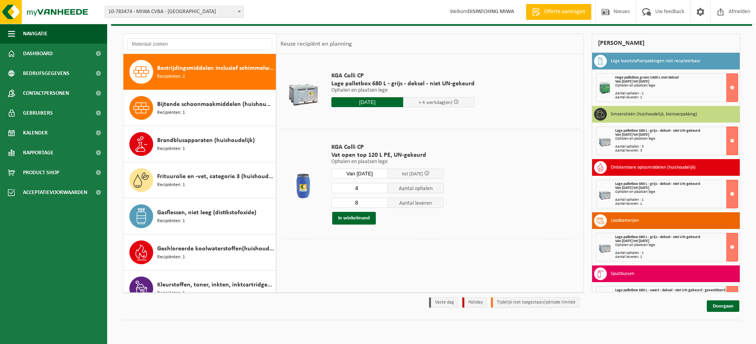
click at [382, 188] on input "4" at bounding box center [359, 188] width 56 height 10
click at [382, 188] on input "3" at bounding box center [359, 188] width 56 height 10
click at [382, 188] on input "2" at bounding box center [359, 188] width 56 height 10
type input "1"
click at [382, 188] on input "1" at bounding box center [359, 188] width 56 height 10
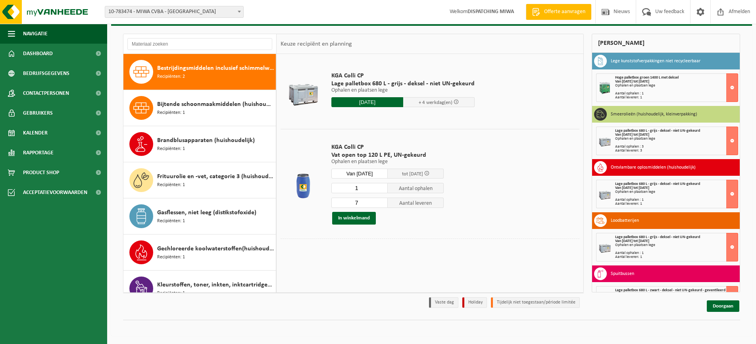
click at [381, 205] on input "7" at bounding box center [359, 203] width 56 height 10
click at [381, 205] on input "6" at bounding box center [359, 203] width 56 height 10
click at [381, 205] on input "5" at bounding box center [359, 203] width 56 height 10
click at [381, 205] on input "4" at bounding box center [359, 203] width 56 height 10
click at [381, 205] on input "3" at bounding box center [359, 203] width 56 height 10
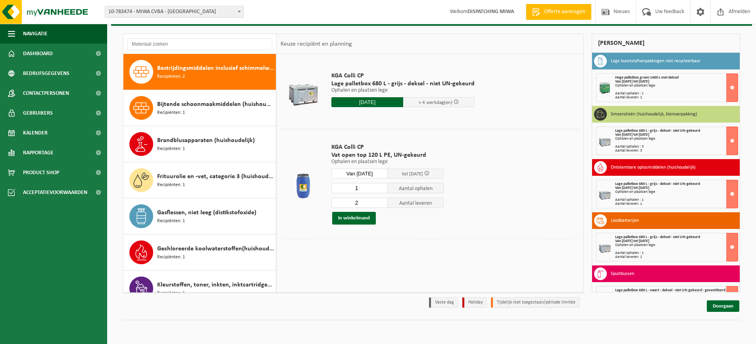
click at [381, 205] on input "2" at bounding box center [359, 203] width 56 height 10
type input "1"
click at [381, 205] on input "1" at bounding box center [359, 203] width 56 height 10
click at [364, 219] on button "In winkelmand" at bounding box center [354, 218] width 44 height 13
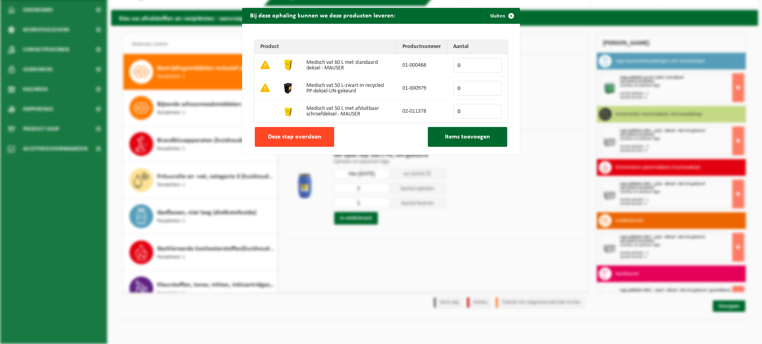
click at [286, 138] on span "Deze stap overslaan" at bounding box center [295, 137] width 54 height 6
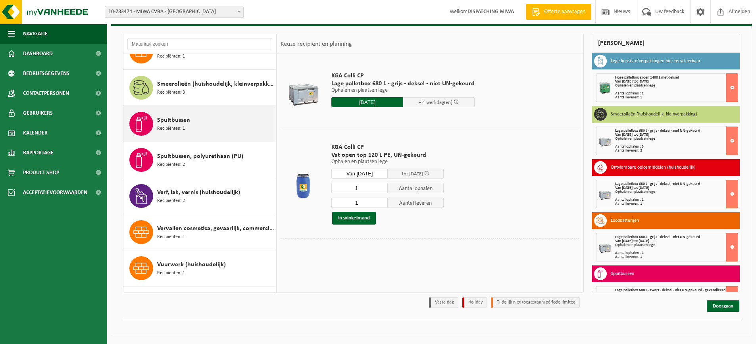
scroll to position [736, 0]
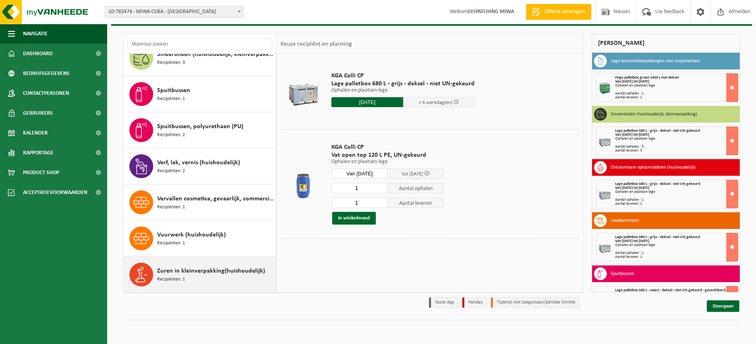
click at [196, 273] on span "Zuren in kleinverpakking(huishoudelijk)" at bounding box center [211, 271] width 108 height 10
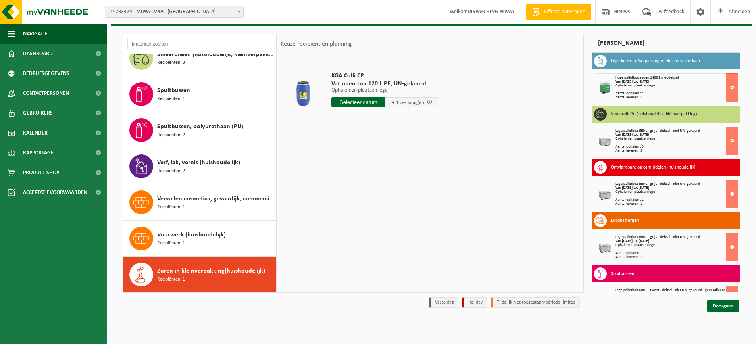
click at [352, 102] on input "text" at bounding box center [358, 102] width 54 height 10
click at [340, 198] on div "25" at bounding box center [339, 198] width 14 height 13
type input "Van 2025-08-25"
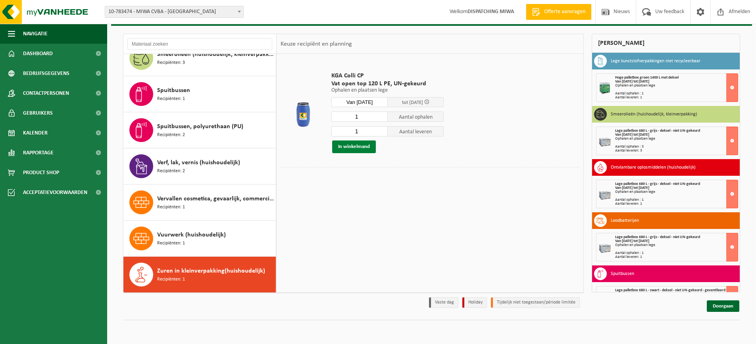
click at [355, 146] on button "In winkelmand" at bounding box center [354, 147] width 44 height 13
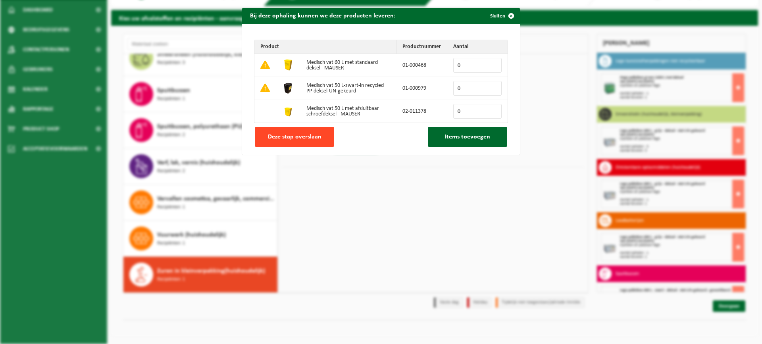
click at [303, 134] on span "Deze stap overslaan" at bounding box center [295, 137] width 54 height 6
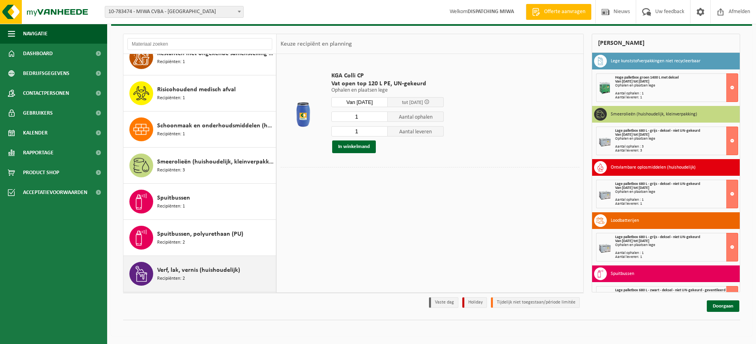
scroll to position [617, 0]
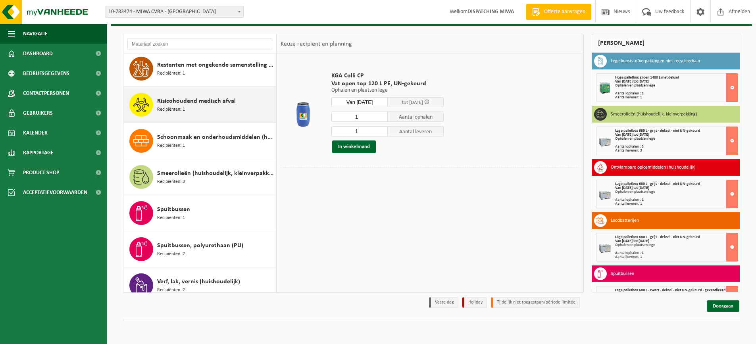
click at [197, 105] on span "Risicohoudend medisch afval" at bounding box center [196, 101] width 79 height 10
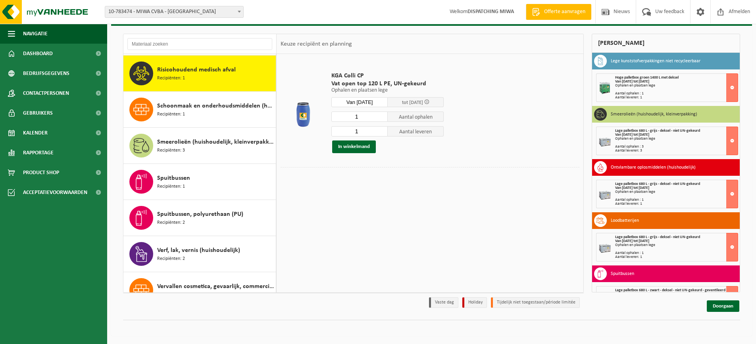
scroll to position [650, 0]
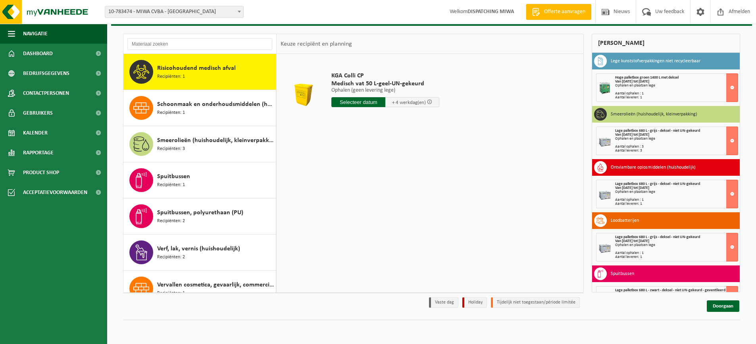
click at [349, 102] on input "text" at bounding box center [358, 102] width 54 height 10
click at [339, 199] on div "25" at bounding box center [339, 198] width 14 height 13
type input "Van 2025-08-25"
drag, startPoint x: 367, startPoint y: 118, endPoint x: 349, endPoint y: 117, distance: 18.3
click at [349, 117] on input "96" at bounding box center [355, 117] width 48 height 10
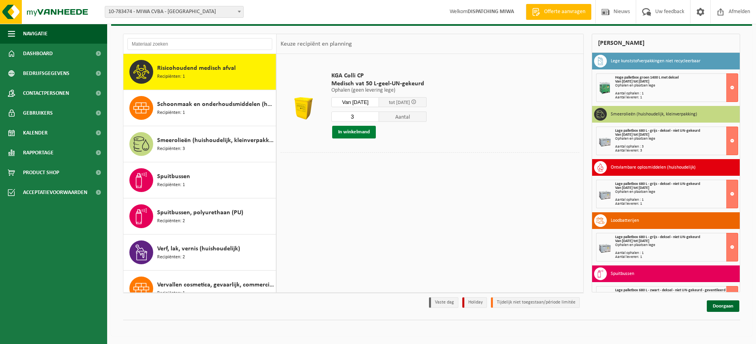
type input "3"
click at [362, 132] on button "In winkelmand" at bounding box center [354, 132] width 44 height 13
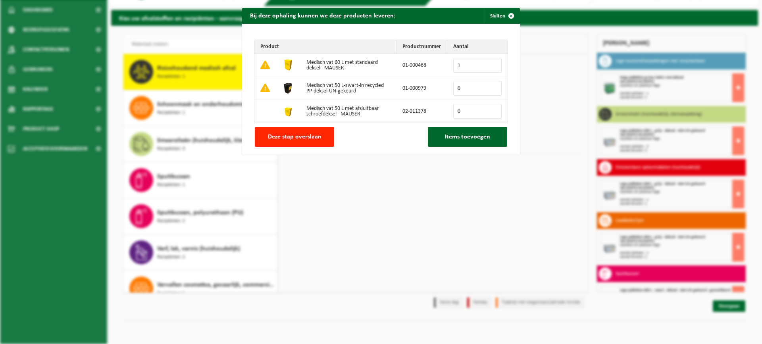
click at [493, 63] on input "1" at bounding box center [477, 65] width 48 height 15
click at [493, 63] on input "2" at bounding box center [477, 65] width 48 height 15
click at [493, 63] on input "3" at bounding box center [477, 65] width 48 height 15
click at [493, 63] on input "4" at bounding box center [477, 65] width 48 height 15
type input "5"
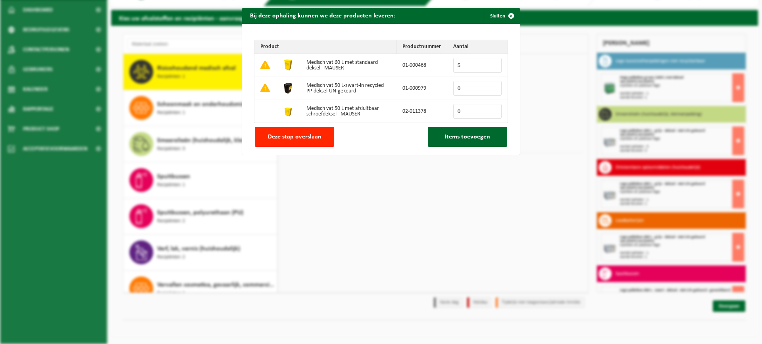
click at [493, 63] on input "5" at bounding box center [477, 65] width 48 height 15
click at [455, 137] on span "Items toevoegen" at bounding box center [467, 137] width 45 height 6
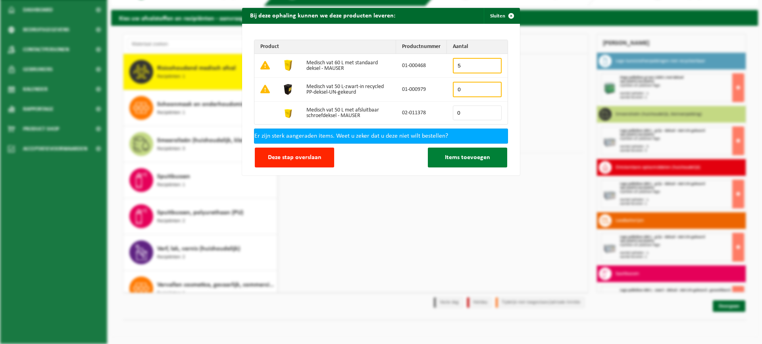
click at [456, 157] on span "Items toevoegen" at bounding box center [467, 157] width 45 height 6
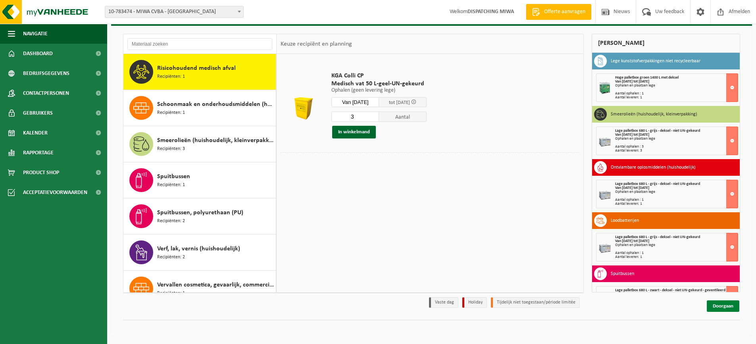
click at [718, 306] on link "Doorgaan" at bounding box center [723, 306] width 33 height 12
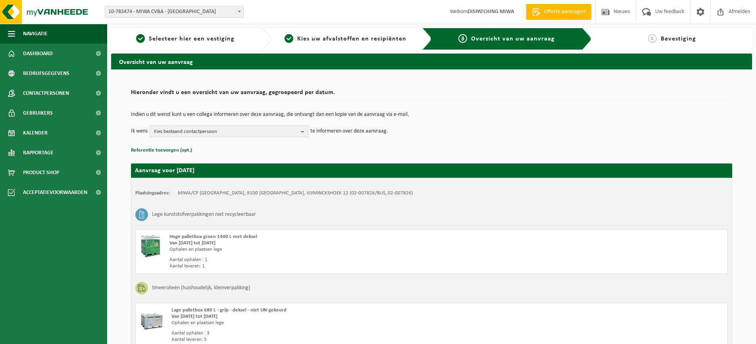
click at [301, 131] on b "button" at bounding box center [304, 131] width 7 height 11
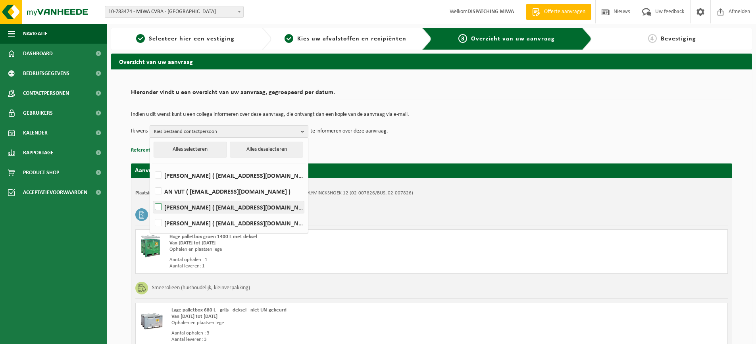
click at [157, 205] on label "Jochen Voermantrouw ( jochen.voermantrouw@miwa.be )" at bounding box center [228, 207] width 151 height 12
click at [152, 197] on input "Jochen Voermantrouw ( jochen.voermantrouw@miwa.be )" at bounding box center [152, 197] width 0 height 0
checkbox input "true"
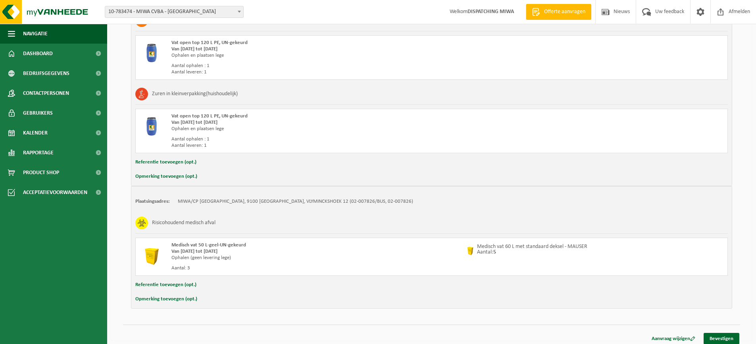
scroll to position [1007, 0]
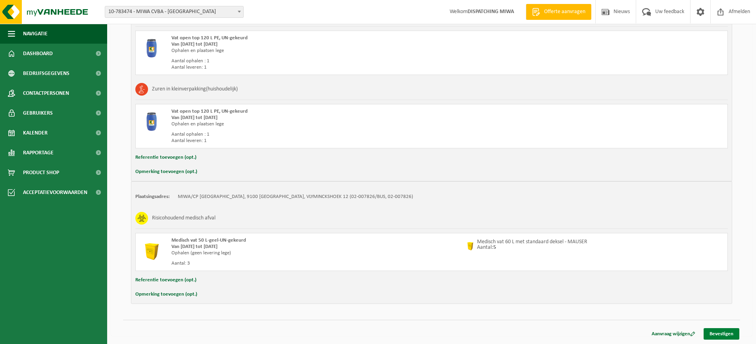
click at [717, 331] on link "Bevestigen" at bounding box center [722, 334] width 36 height 12
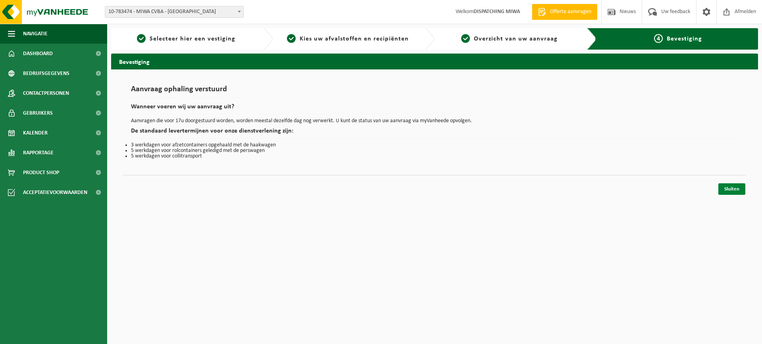
click at [726, 189] on link "Sluiten" at bounding box center [731, 189] width 27 height 12
